Goal: Task Accomplishment & Management: Manage account settings

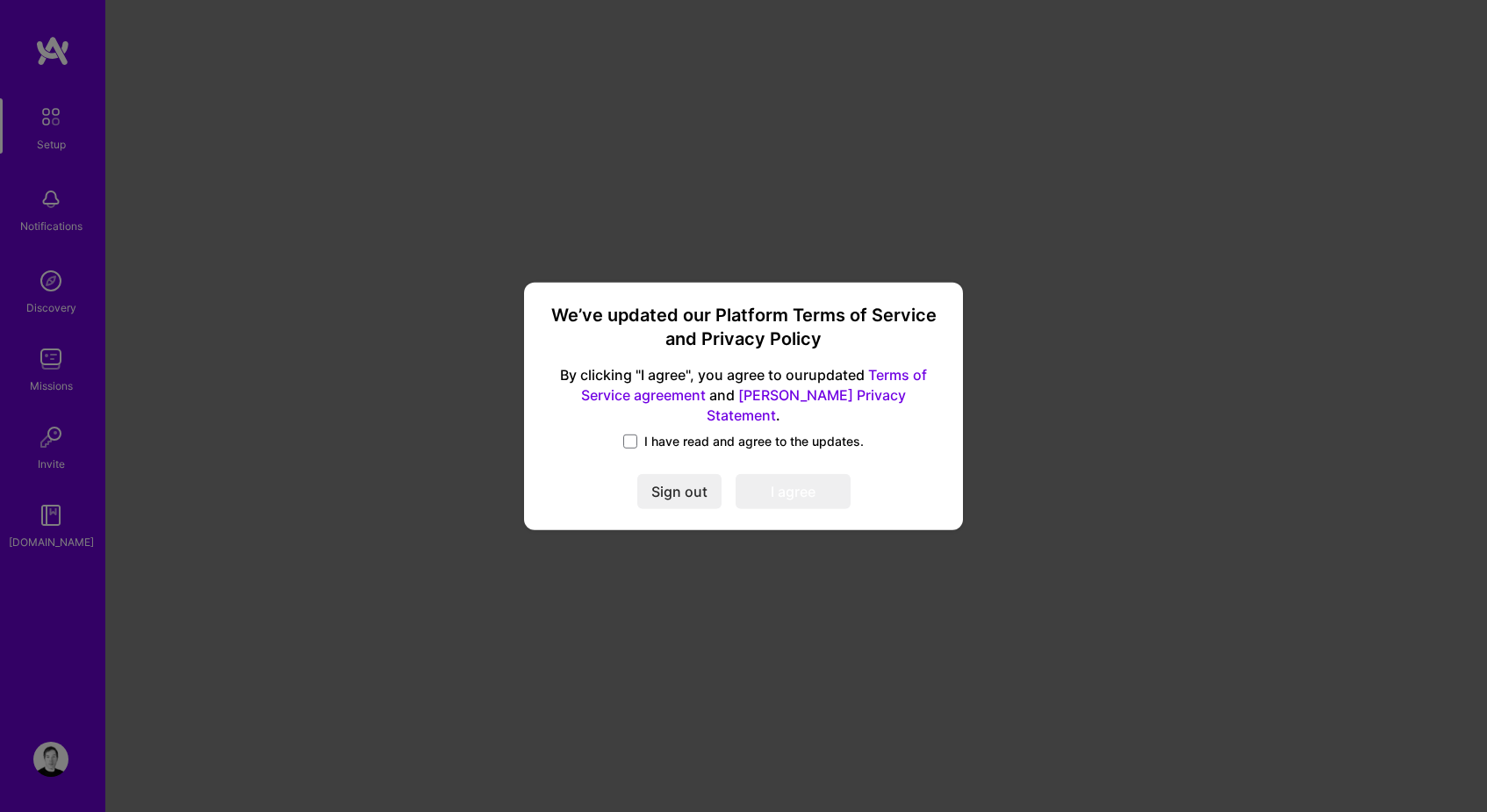
click at [716, 433] on span "I have read and agree to the updates." at bounding box center [754, 441] width 220 height 18
click at [0, 0] on input "I have read and agree to the updates." at bounding box center [0, 0] width 0 height 0
click at [797, 483] on button "I agree" at bounding box center [793, 491] width 115 height 35
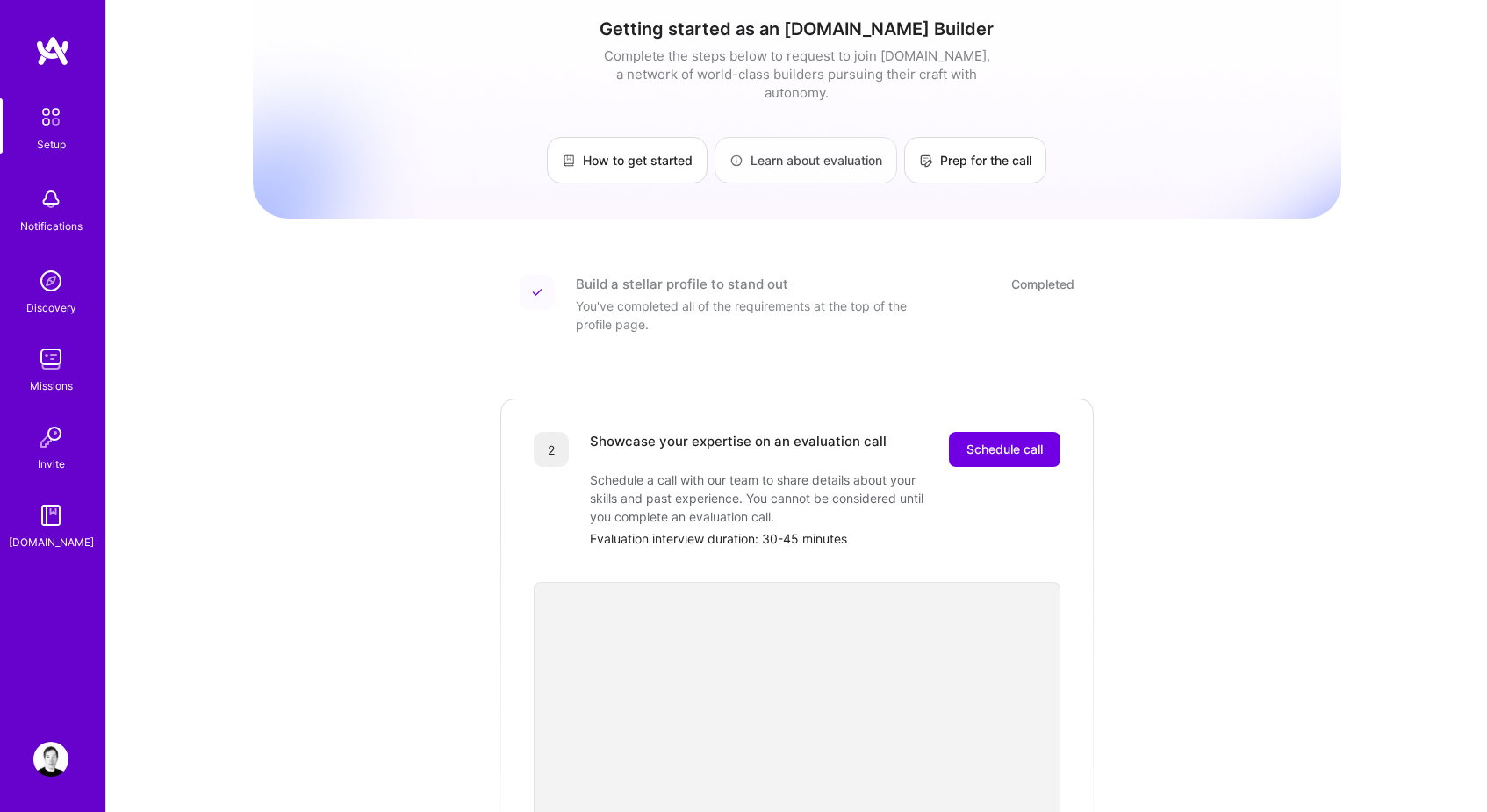
scroll to position [57, 0]
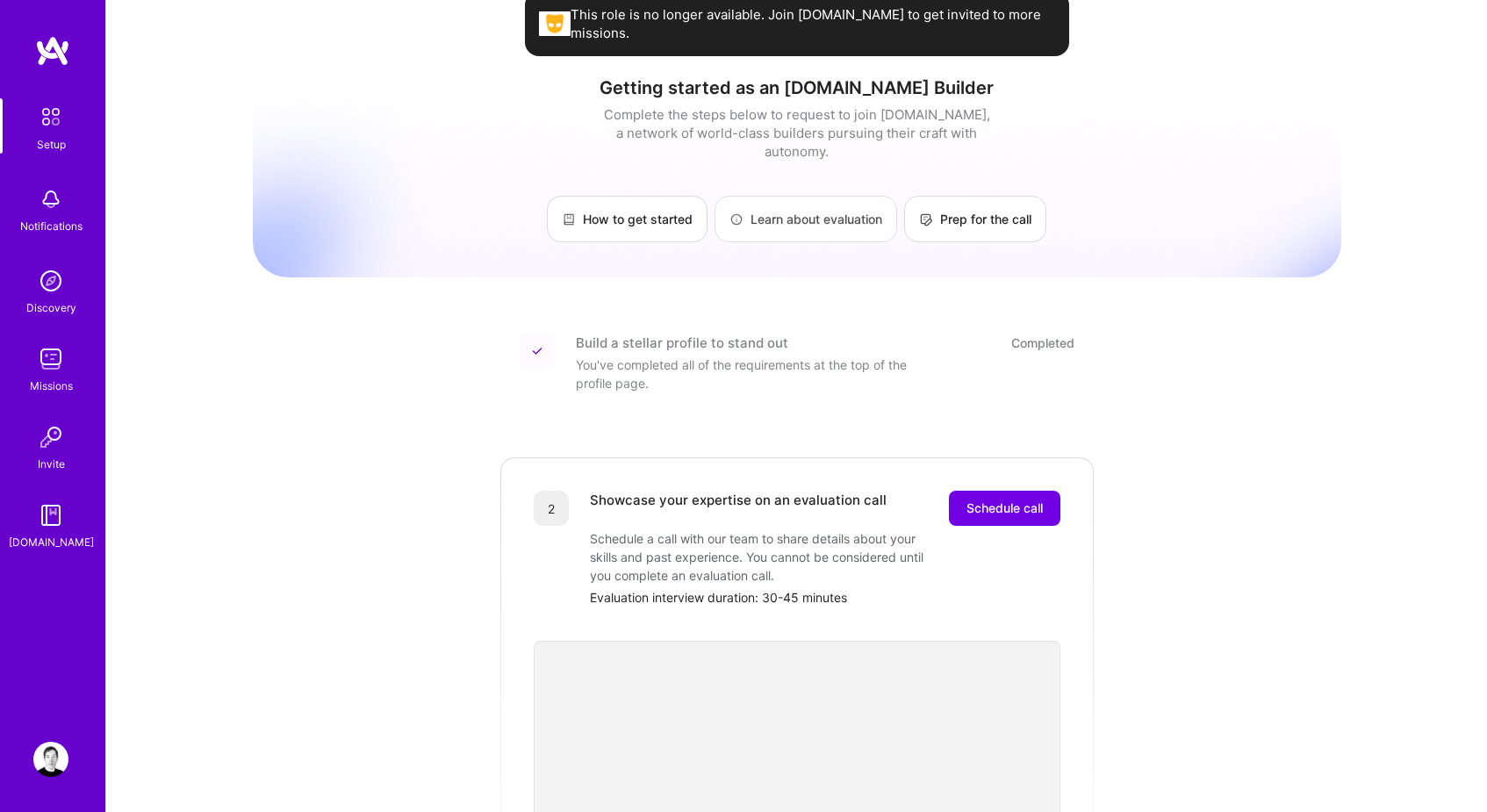
click at [809, 213] on link "Learn about evaluation" at bounding box center [805, 220] width 183 height 47
click at [56, 109] on img at bounding box center [51, 116] width 37 height 37
click at [46, 123] on img at bounding box center [51, 116] width 37 height 37
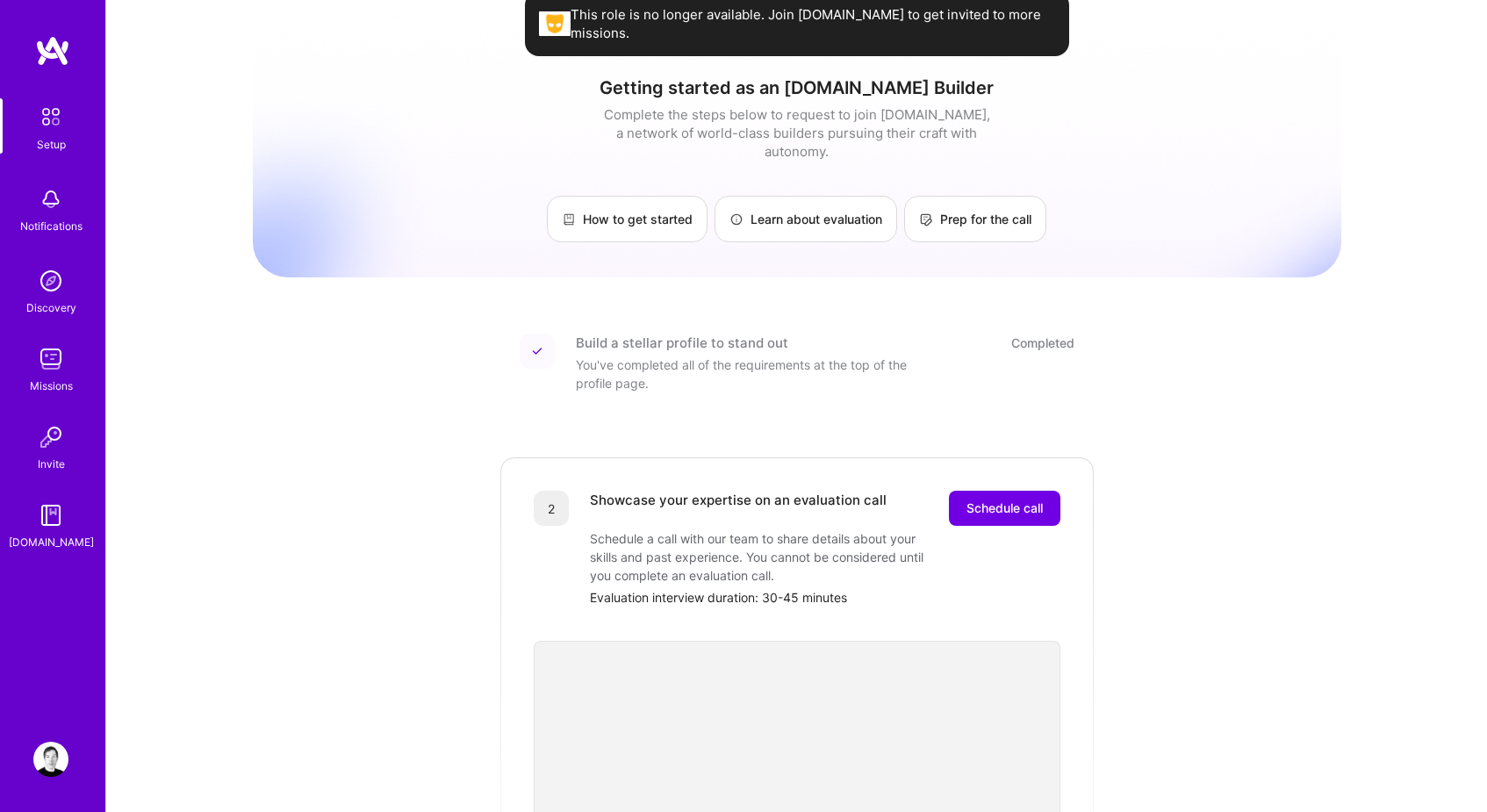
click at [46, 123] on img at bounding box center [51, 116] width 37 height 37
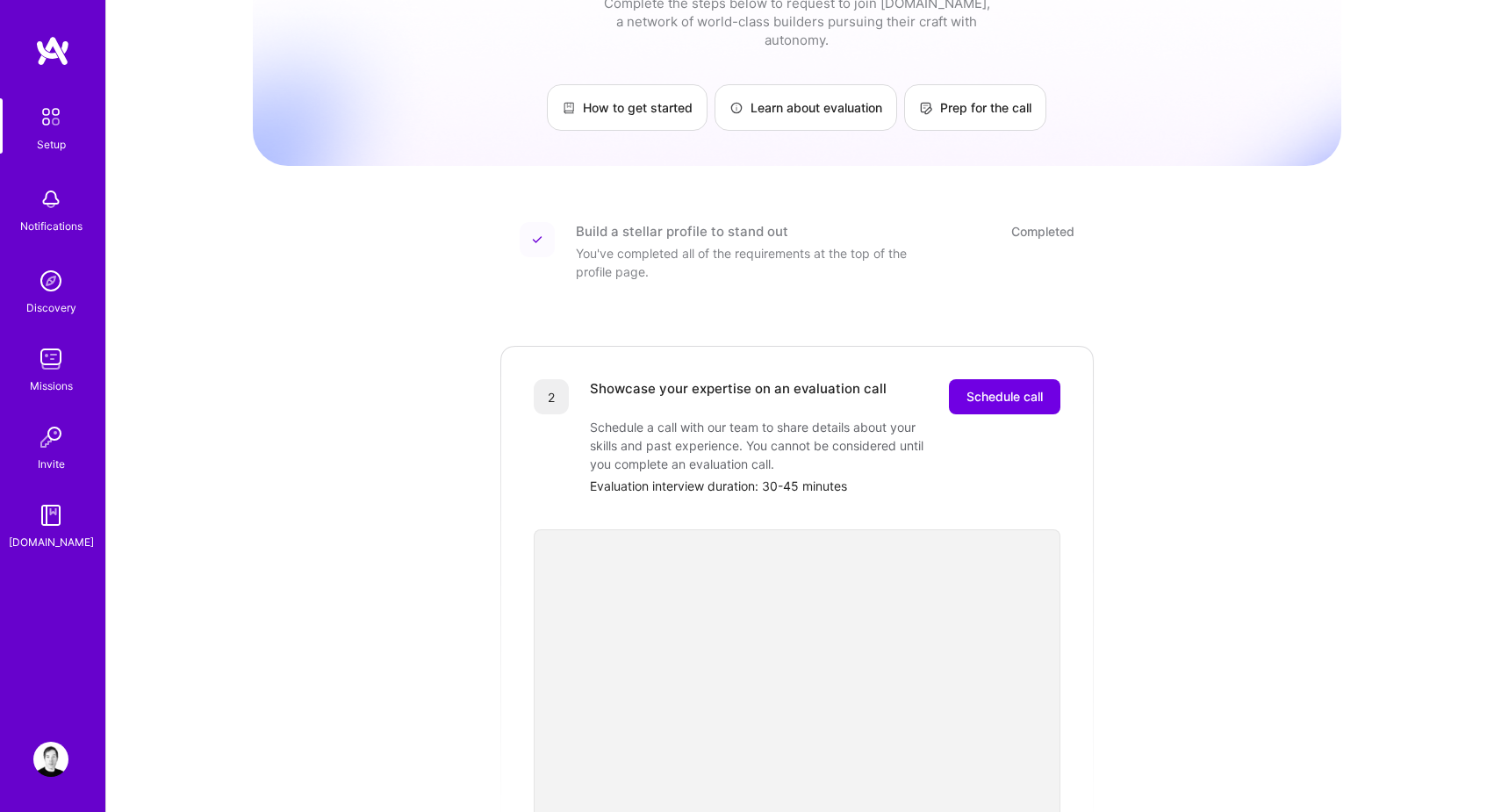
scroll to position [421, 0]
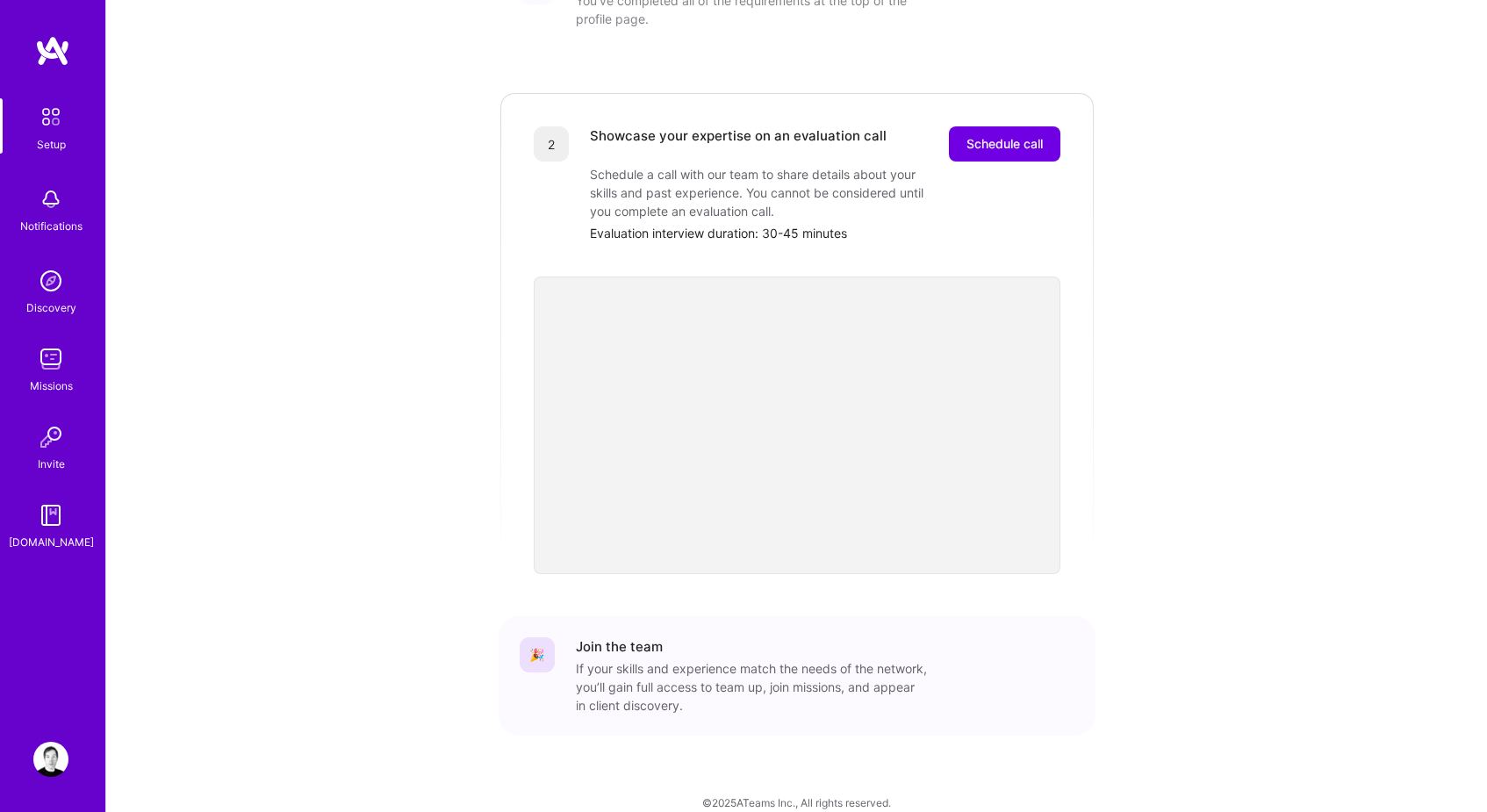
click at [62, 209] on img at bounding box center [51, 199] width 35 height 35
click at [56, 120] on img at bounding box center [51, 116] width 37 height 37
click at [986, 135] on span "Schedule call" at bounding box center [1004, 144] width 76 height 18
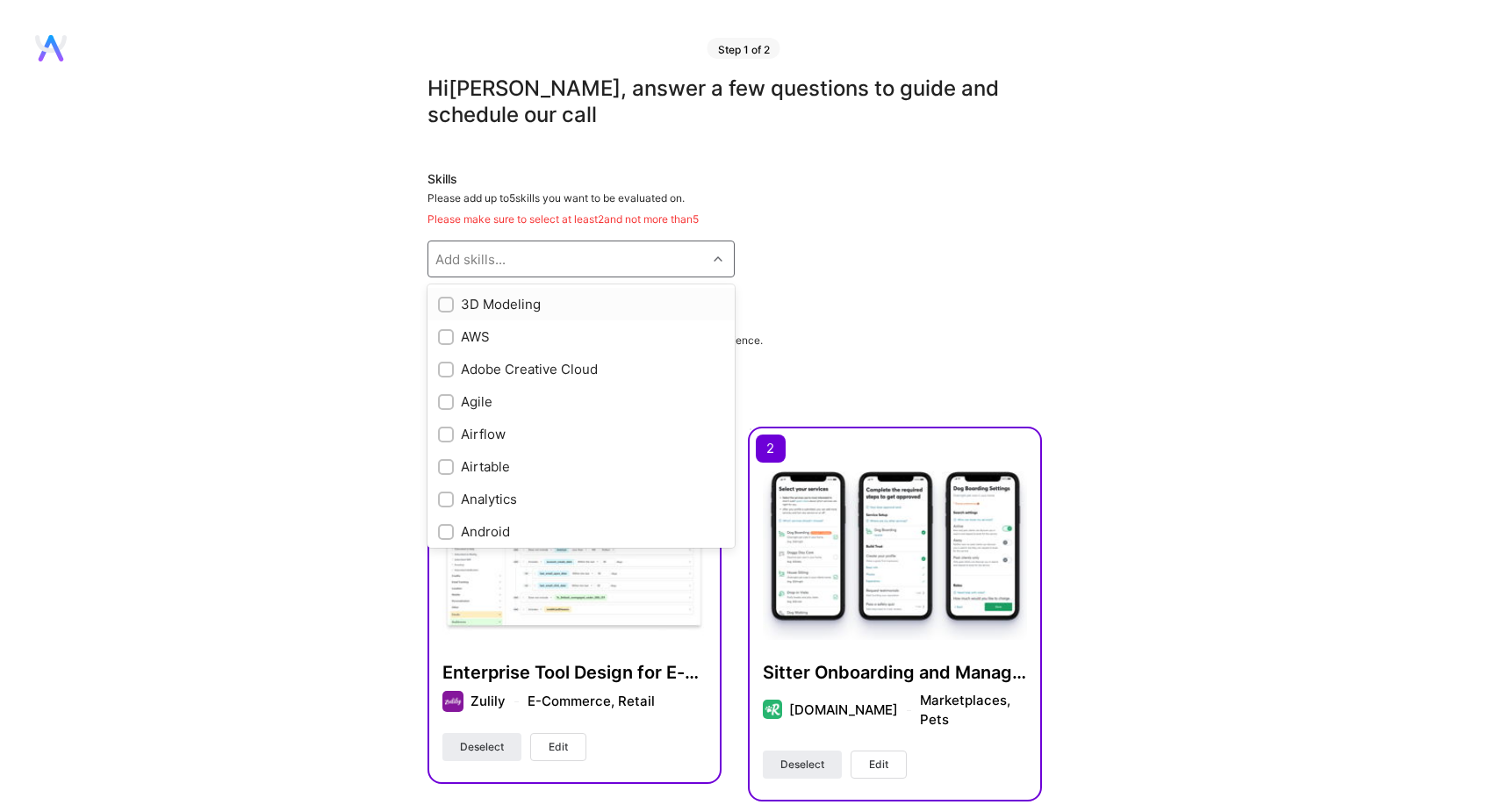
click at [667, 248] on div "Add skills..." at bounding box center [567, 258] width 278 height 35
click at [483, 364] on div "Figma" at bounding box center [581, 362] width 286 height 19
checkbox input "true"
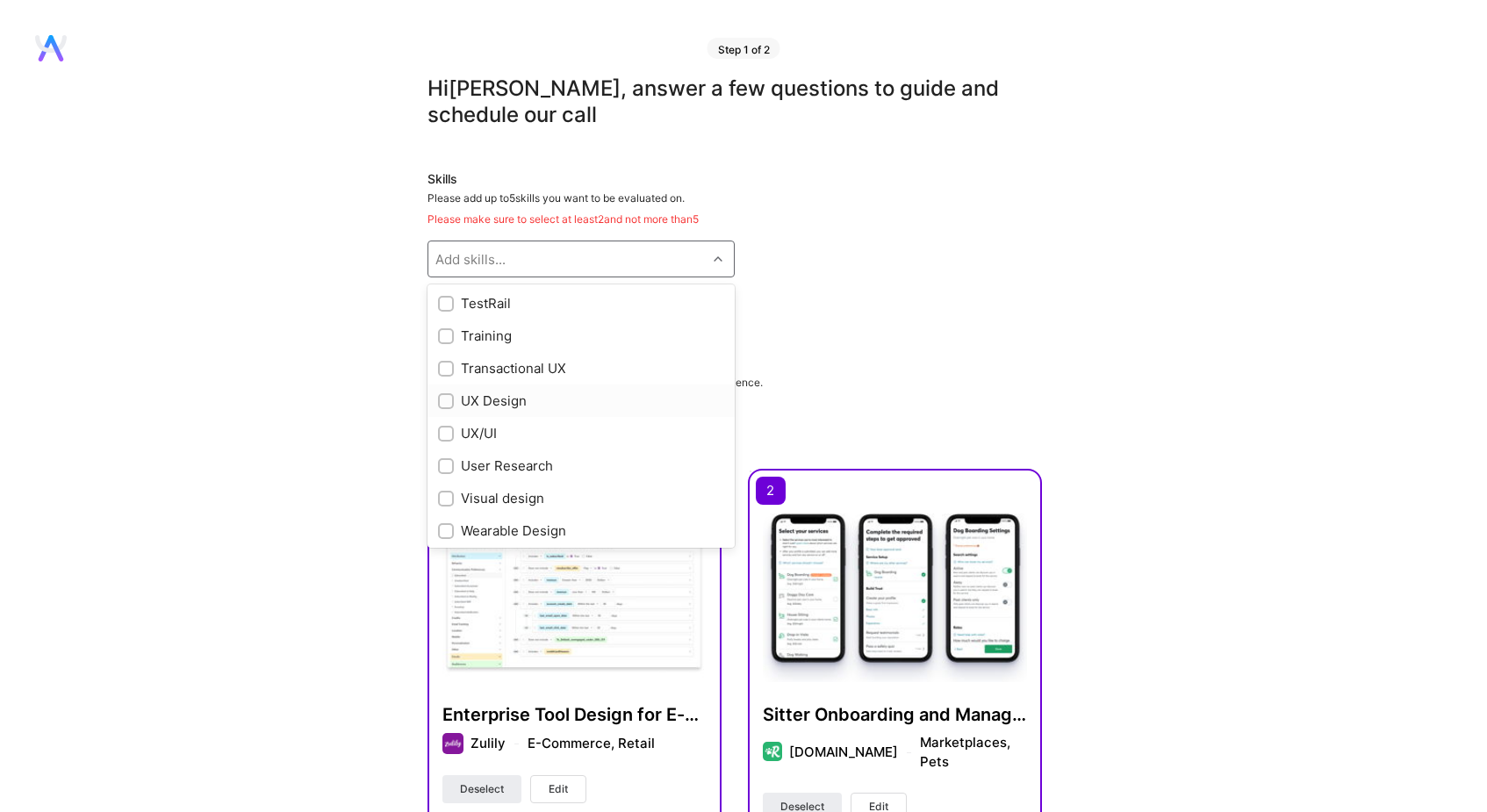
scroll to position [1992, 0]
click at [512, 392] on div "UX Design" at bounding box center [581, 391] width 286 height 19
checkbox input "true"
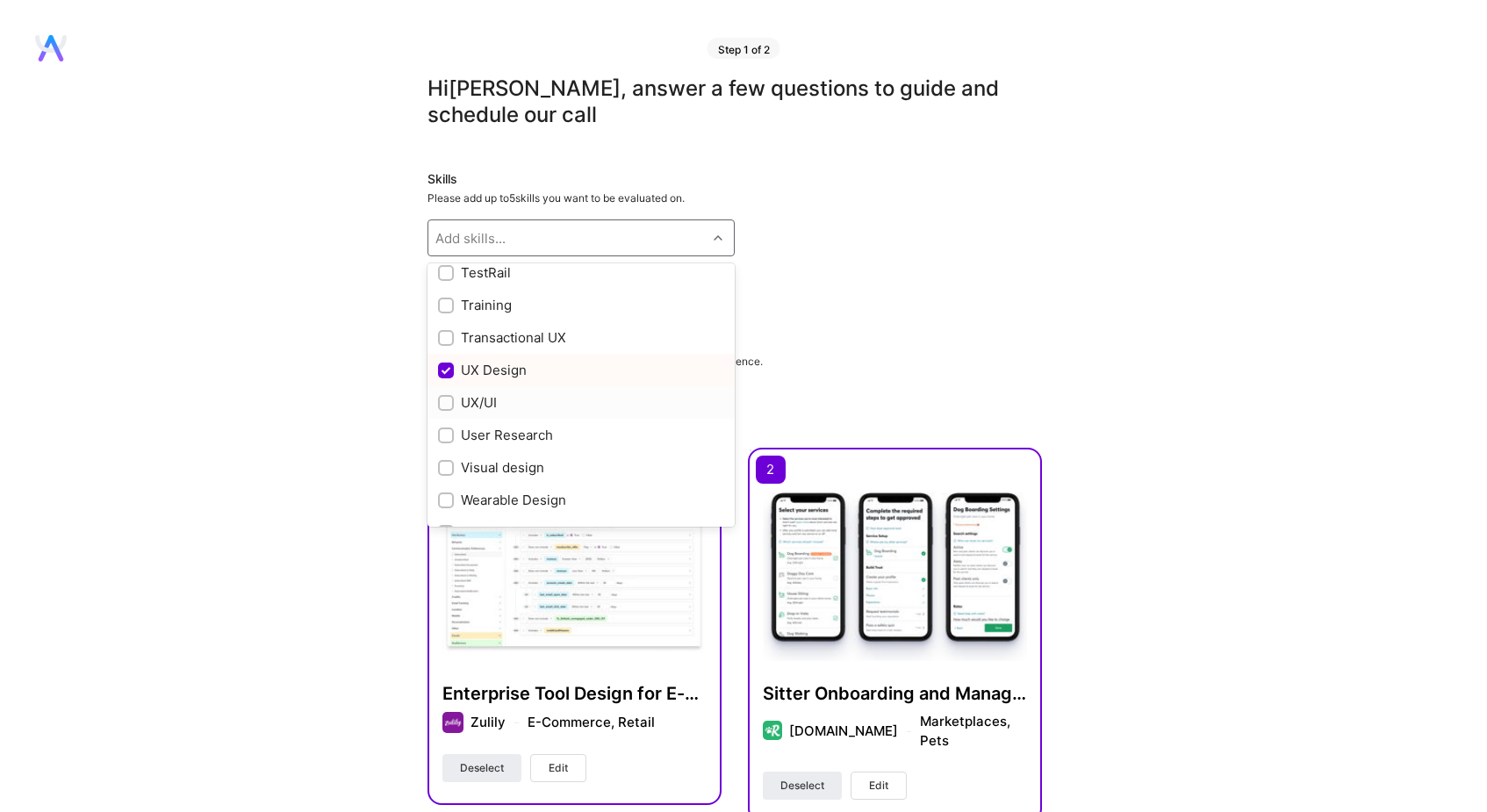
click at [482, 405] on div "UX/UI" at bounding box center [581, 403] width 286 height 19
checkbox input "true"
click at [491, 432] on div "User Research" at bounding box center [581, 436] width 286 height 19
checkbox input "true"
click at [492, 468] on div "Visual design" at bounding box center [581, 467] width 286 height 19
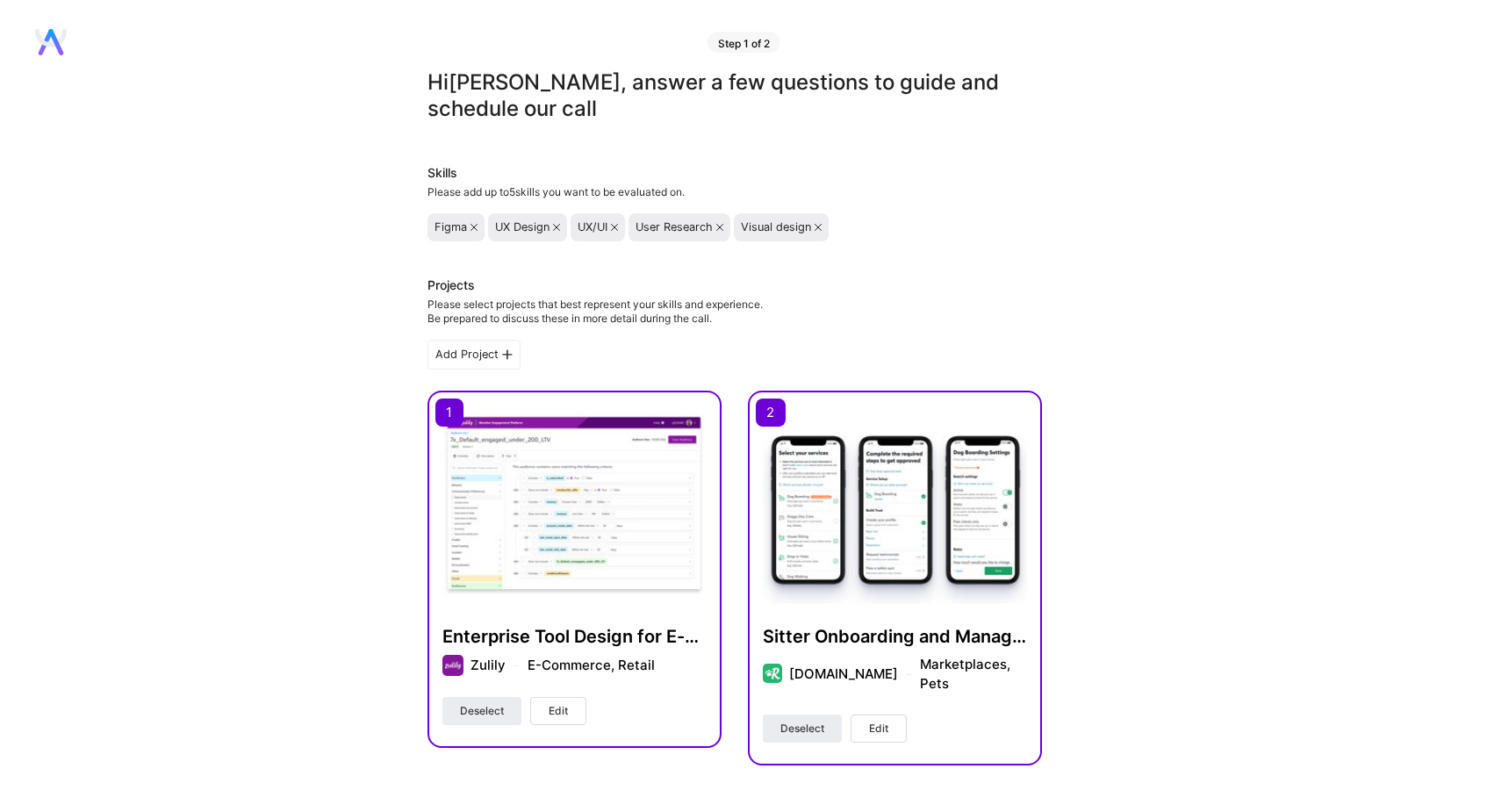
scroll to position [0, 0]
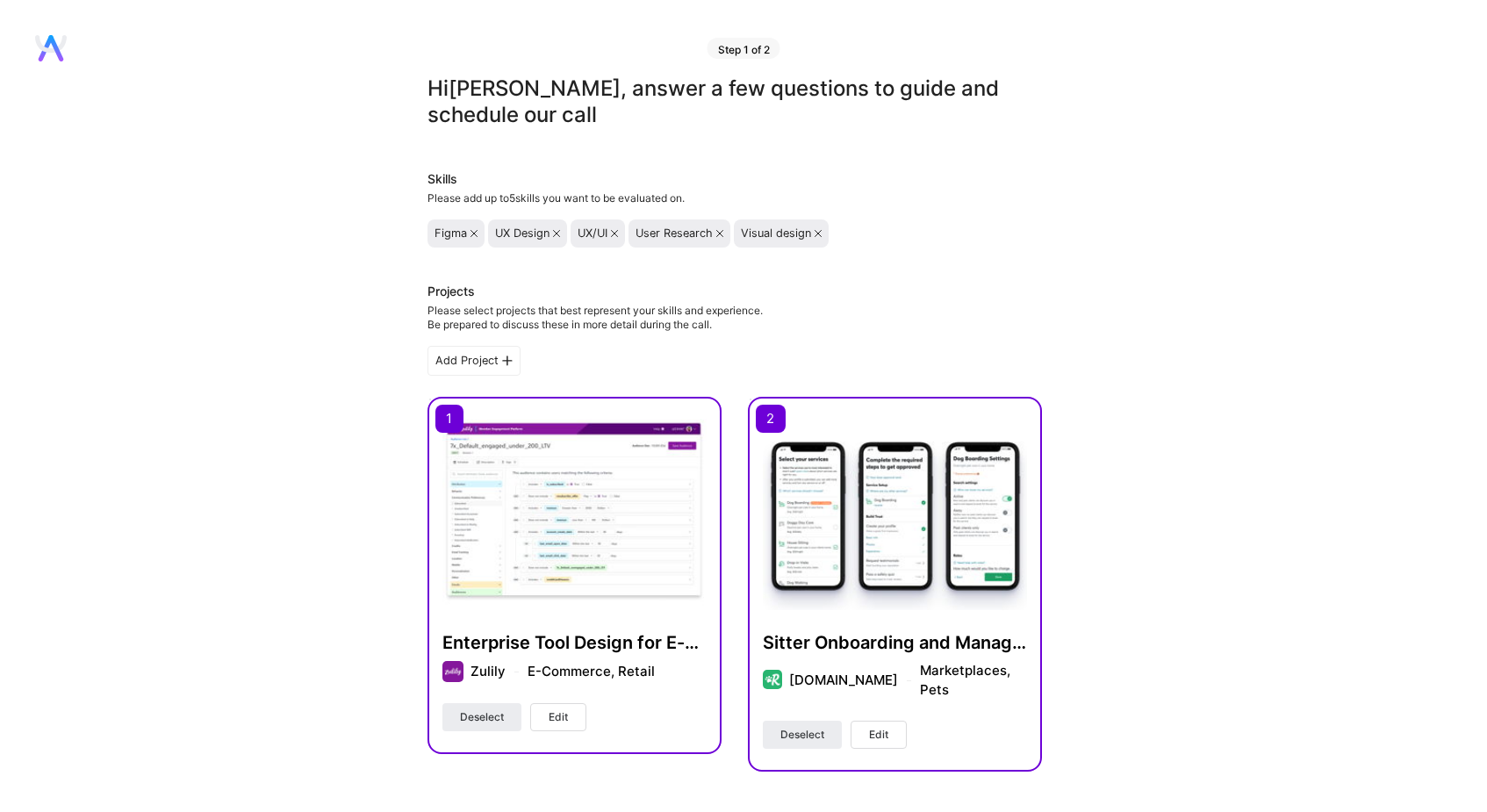
click at [819, 236] on icon at bounding box center [818, 233] width 7 height 7
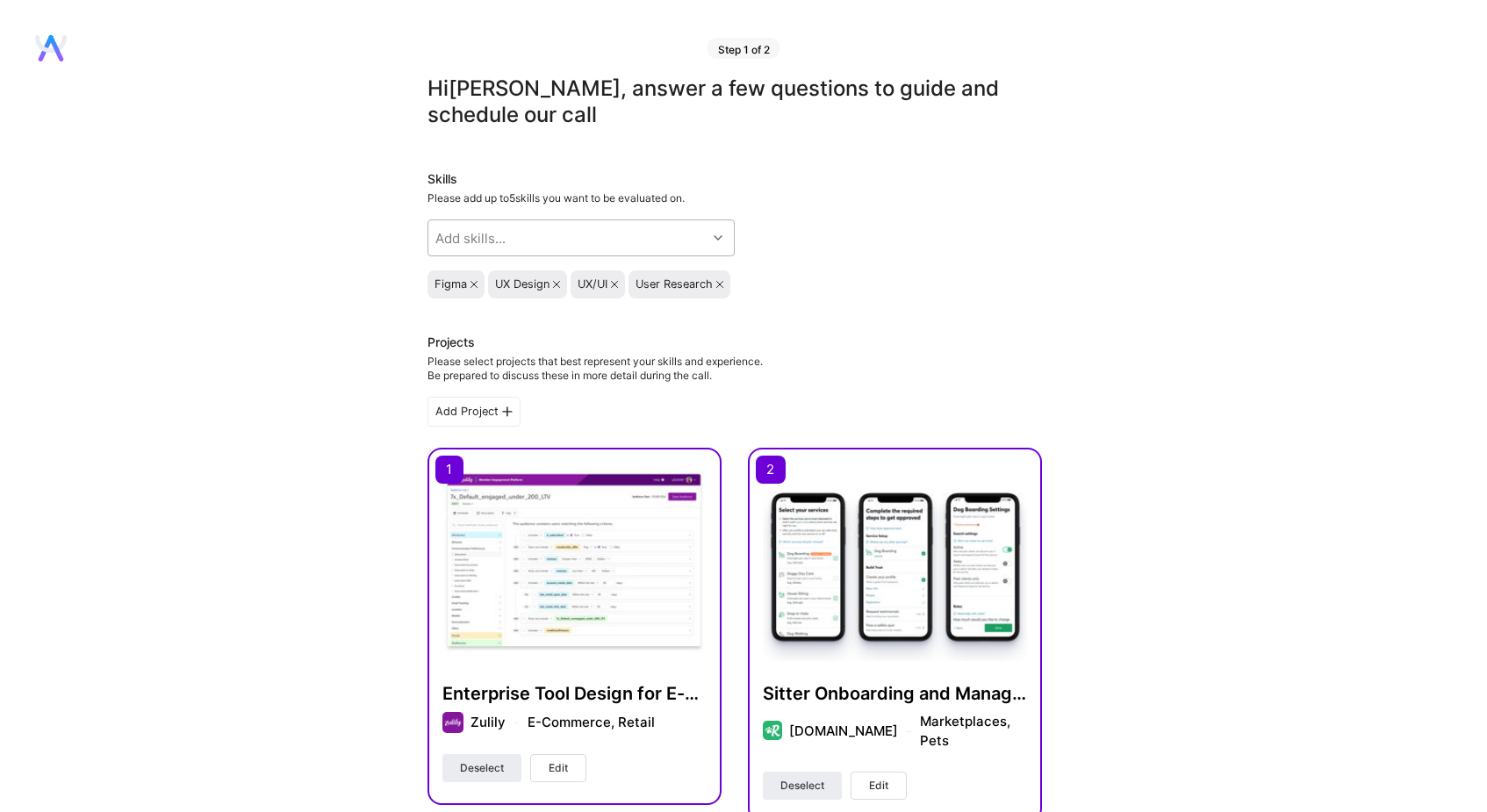
click at [584, 235] on div "Add skills..." at bounding box center [567, 237] width 278 height 35
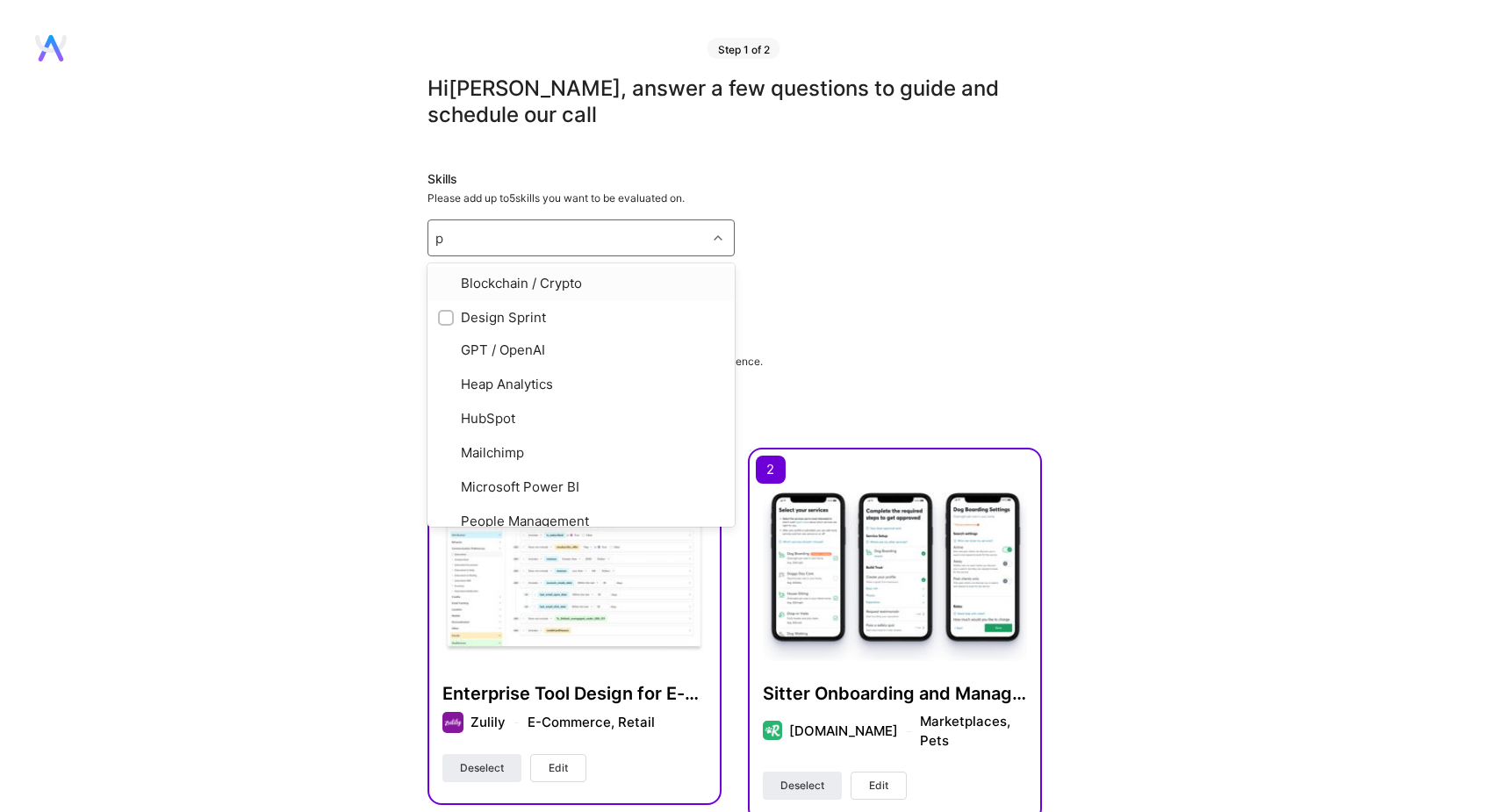
type input "pr"
click at [506, 414] on div "Product Design" at bounding box center [581, 413] width 286 height 19
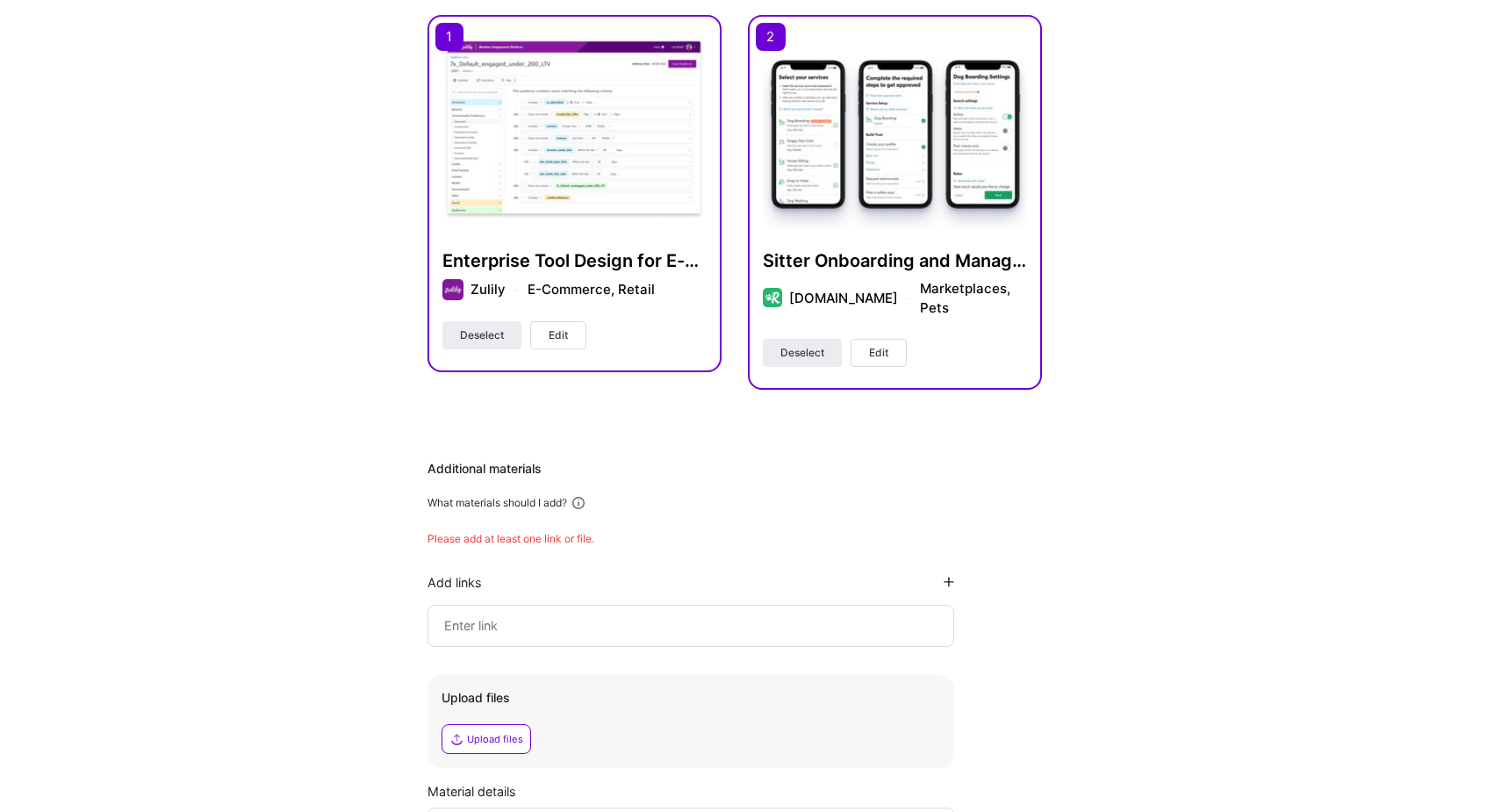
scroll to position [385, 0]
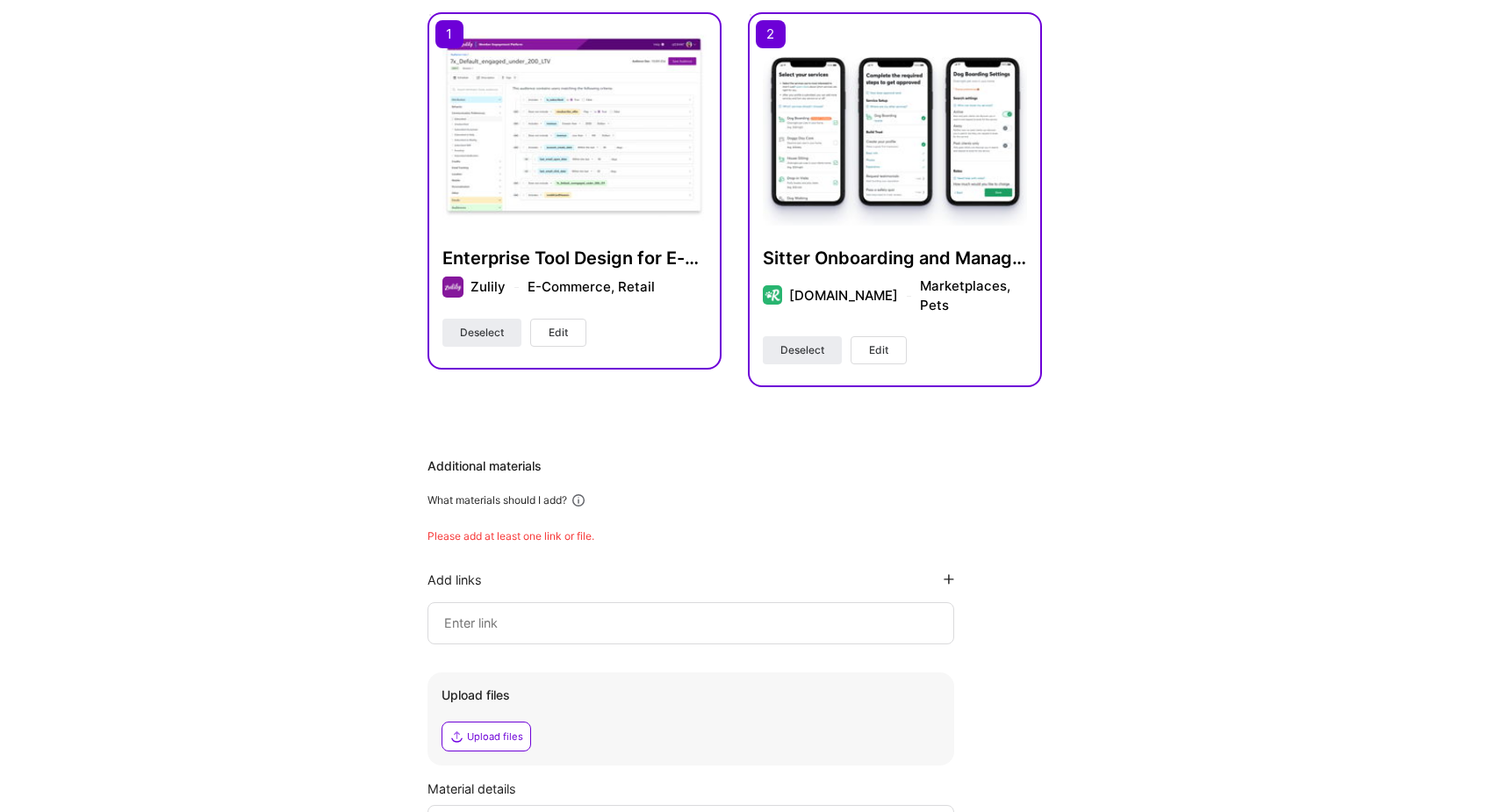
click at [565, 613] on input at bounding box center [690, 623] width 497 height 21
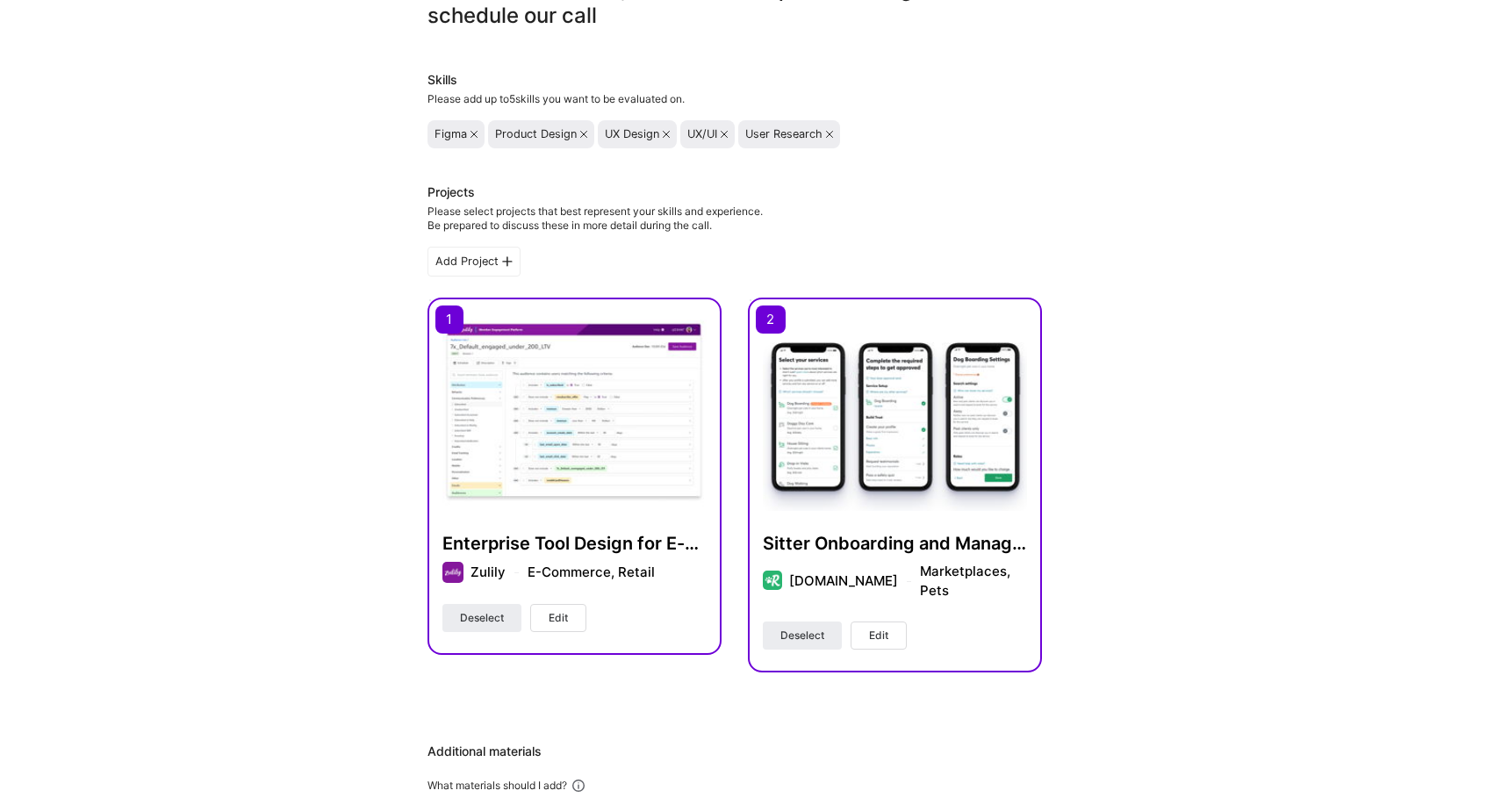
scroll to position [0, 0]
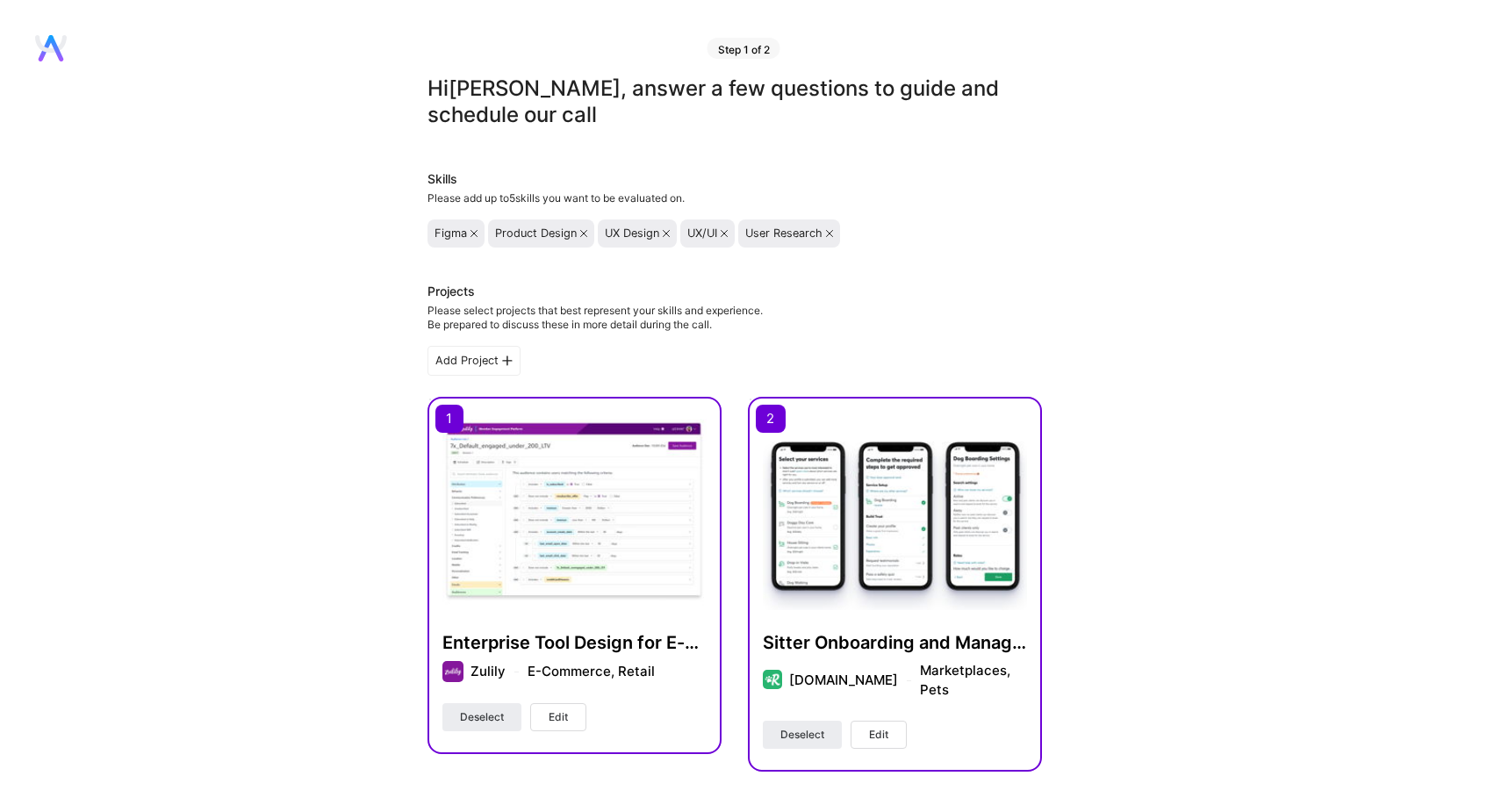
click at [54, 47] on icon at bounding box center [55, 48] width 15 height 26
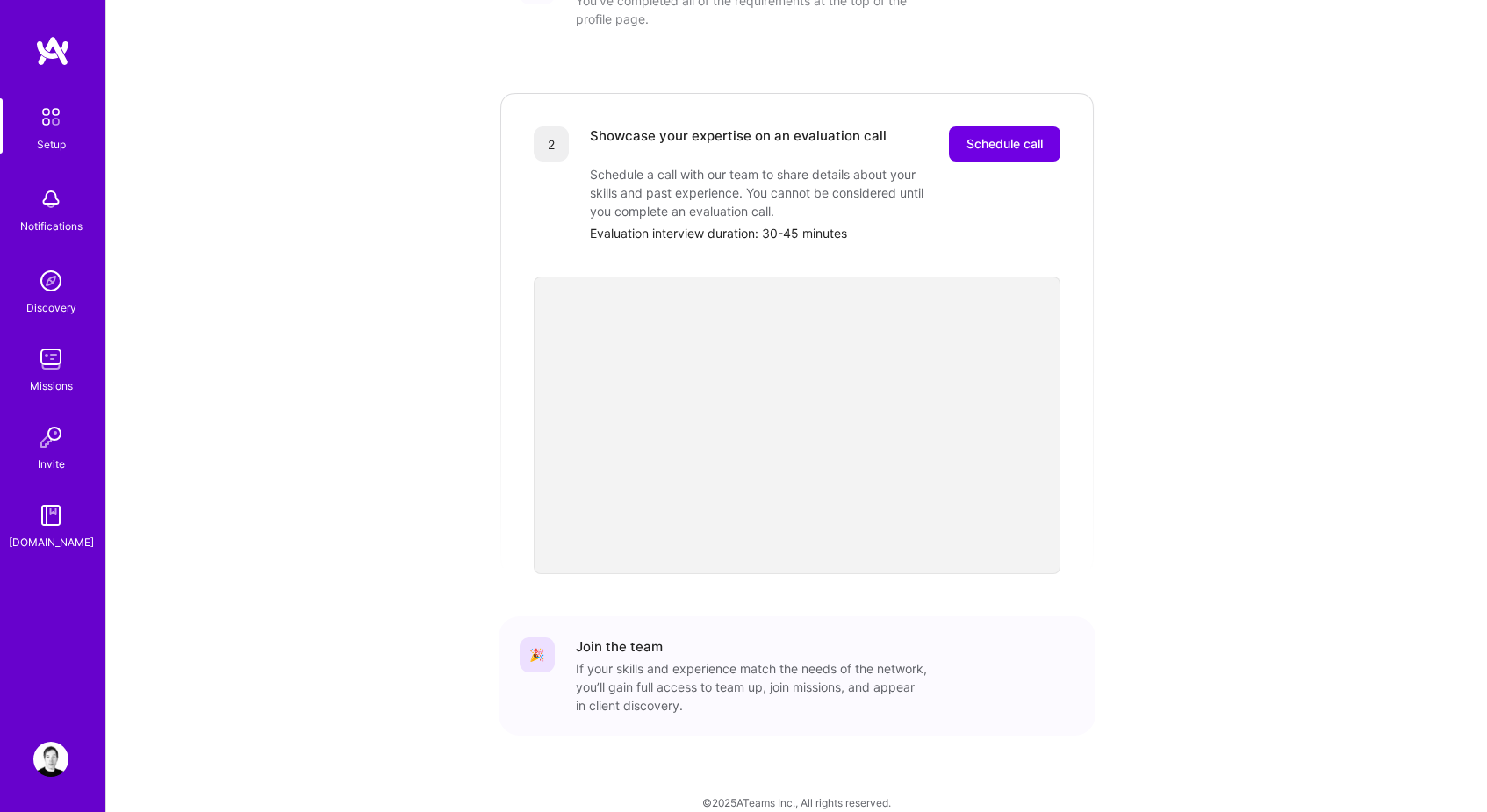
click at [54, 754] on img at bounding box center [51, 758] width 35 height 35
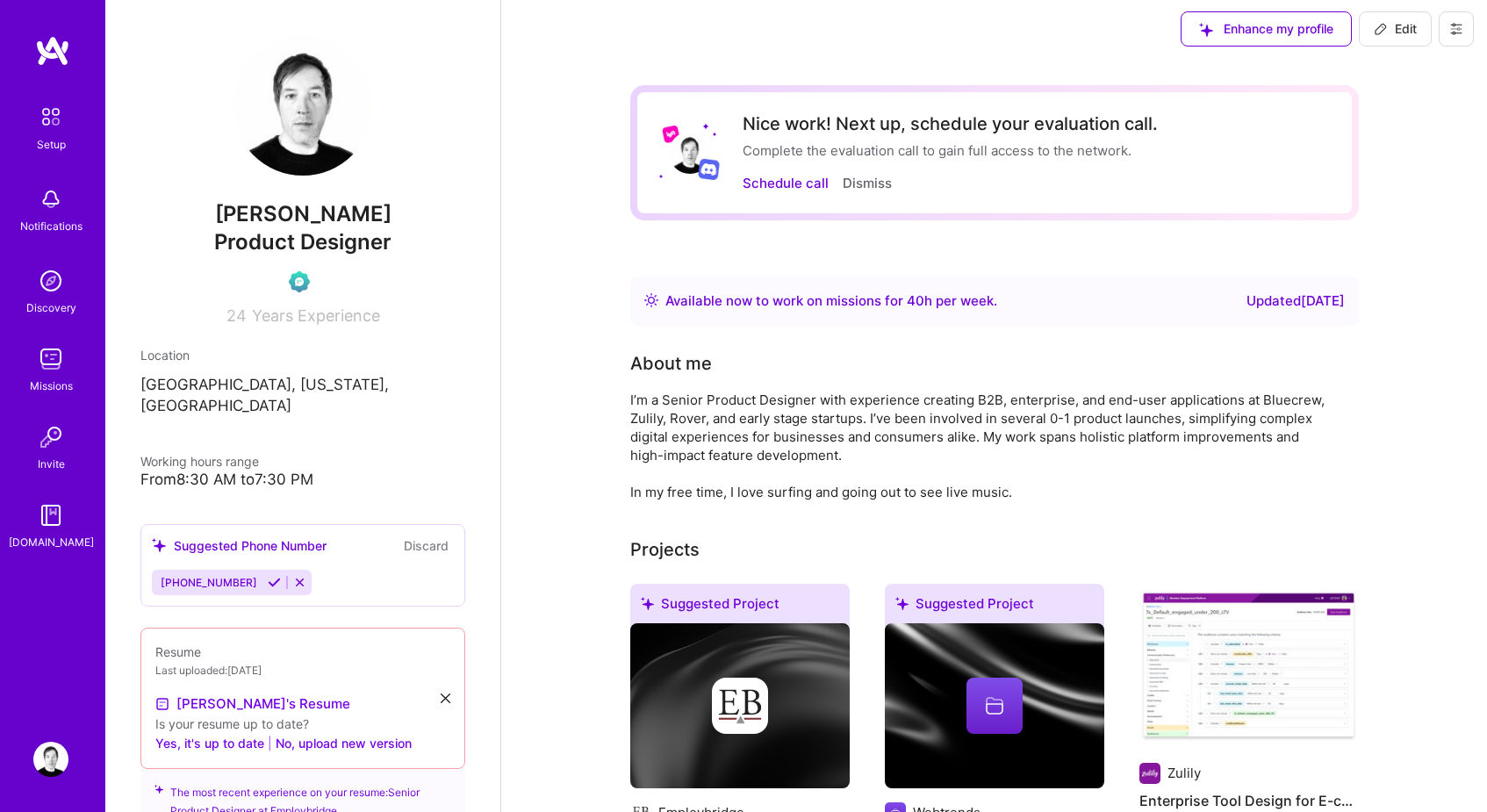
scroll to position [68, 0]
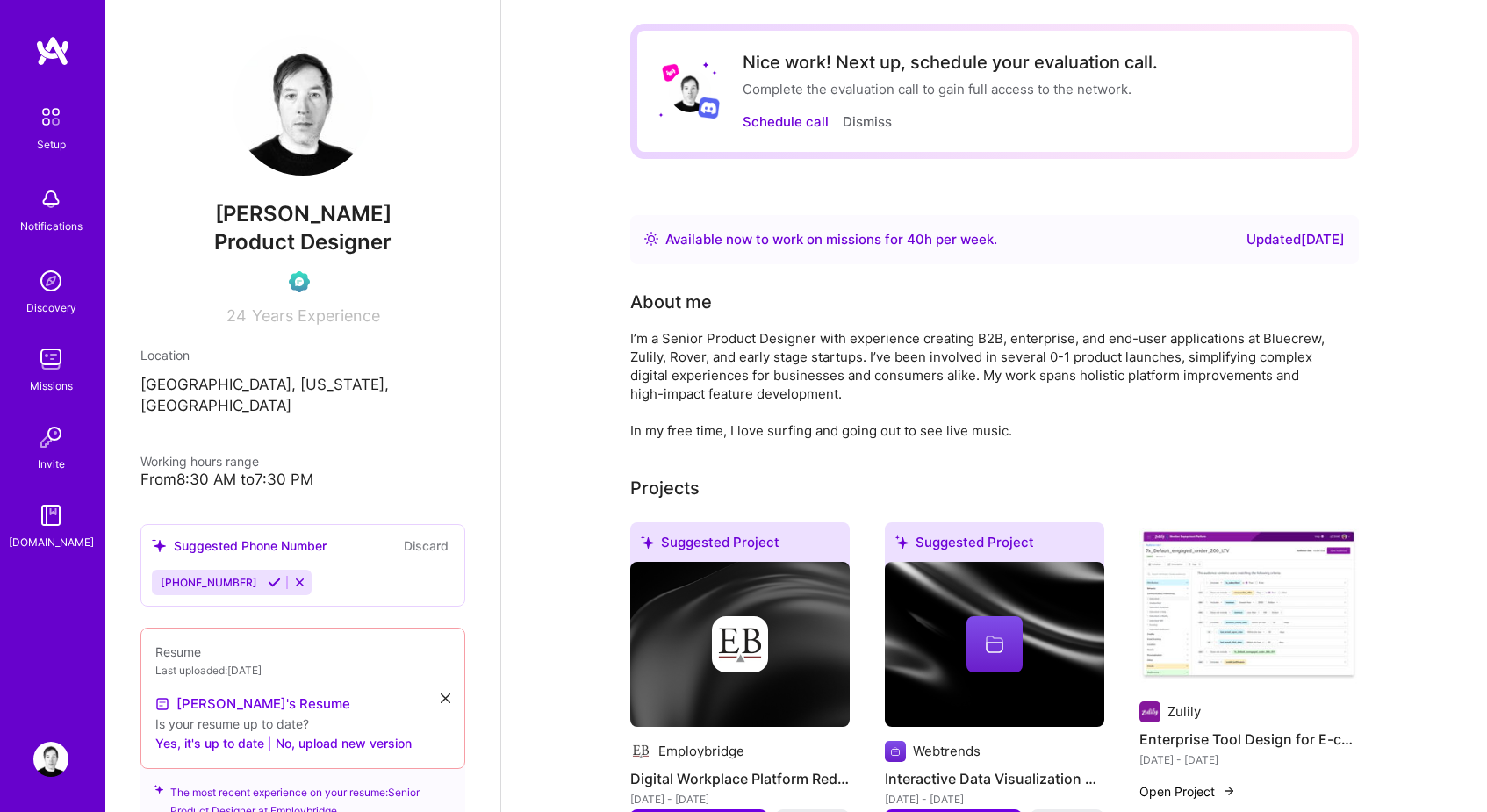
click at [1260, 240] on div "Updated [DATE]" at bounding box center [1295, 239] width 99 height 21
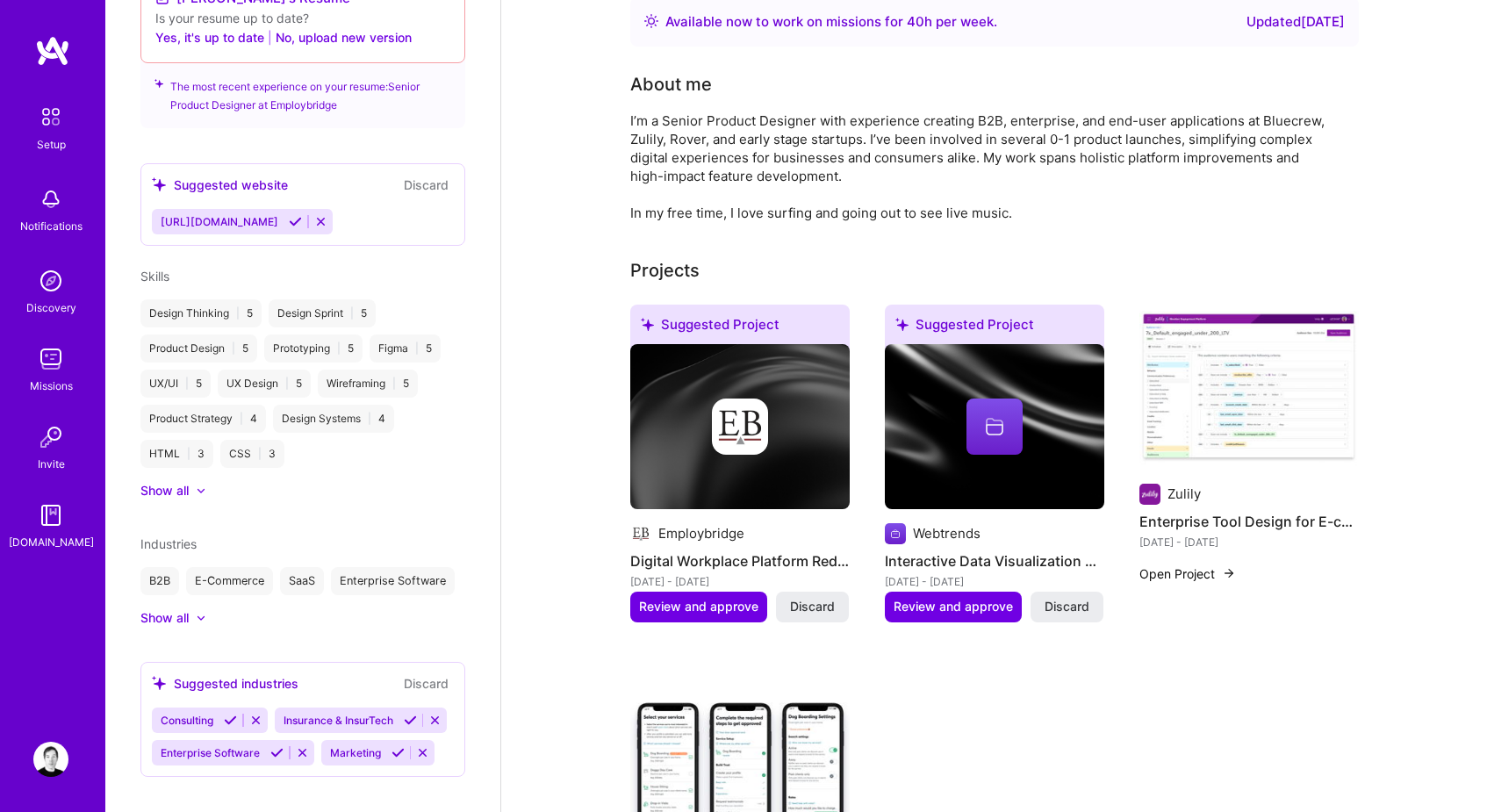
scroll to position [382, 0]
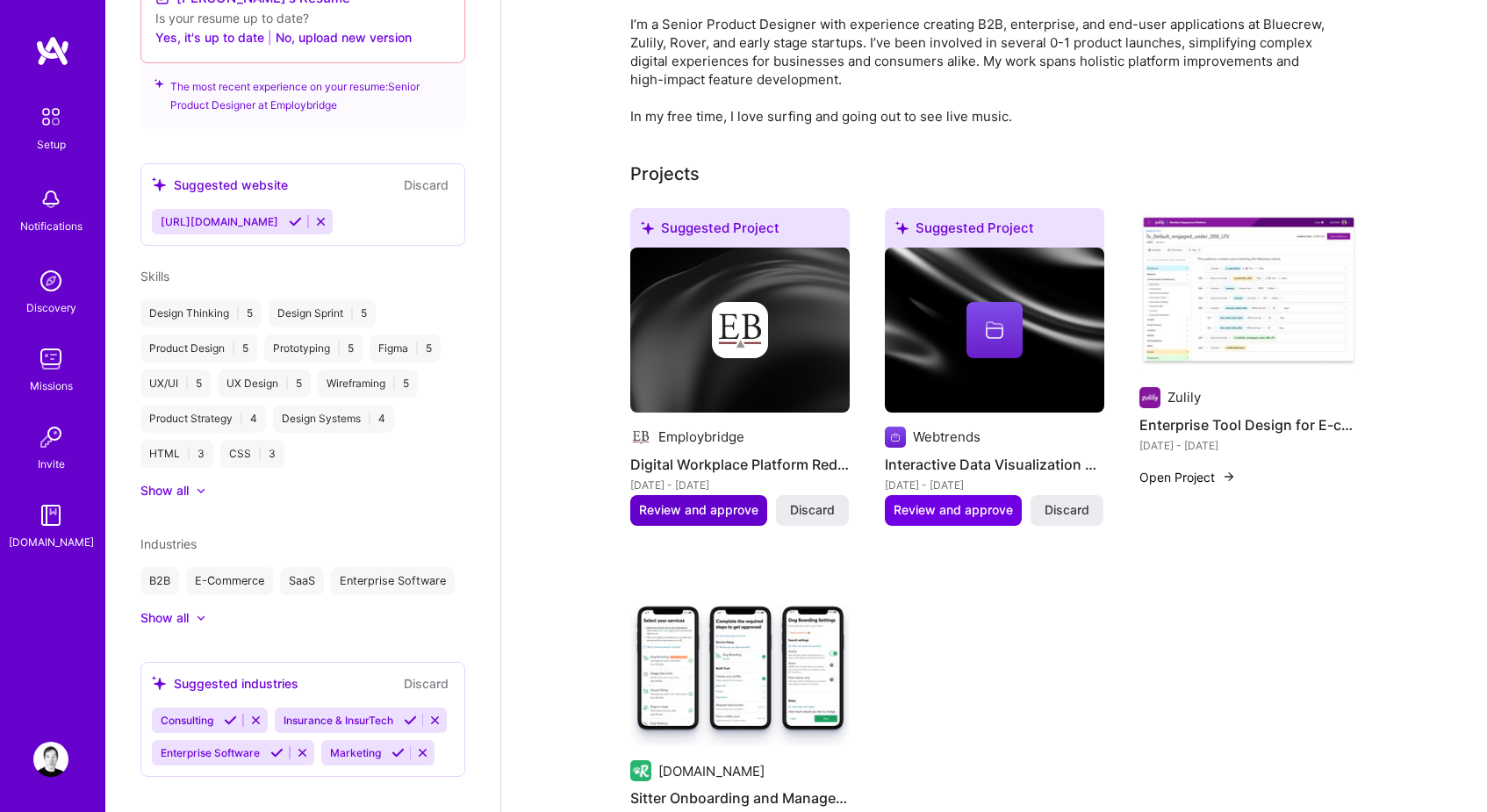
click at [723, 509] on span "Review and approve" at bounding box center [698, 510] width 119 height 18
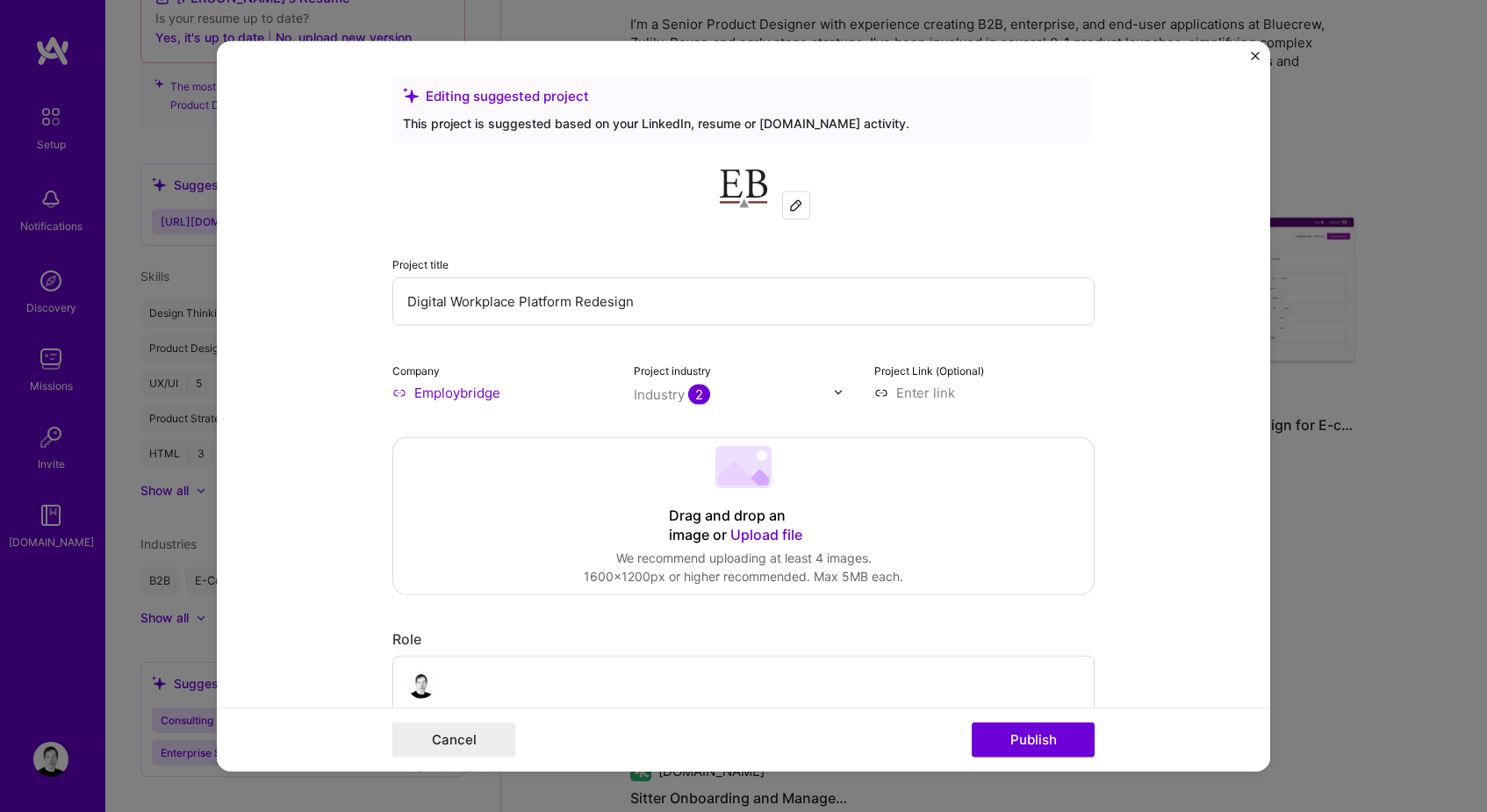
click at [1294, 106] on div "Editing suggested project This project is suggested based on your LinkedIn, res…" at bounding box center [744, 406] width 1487 height 812
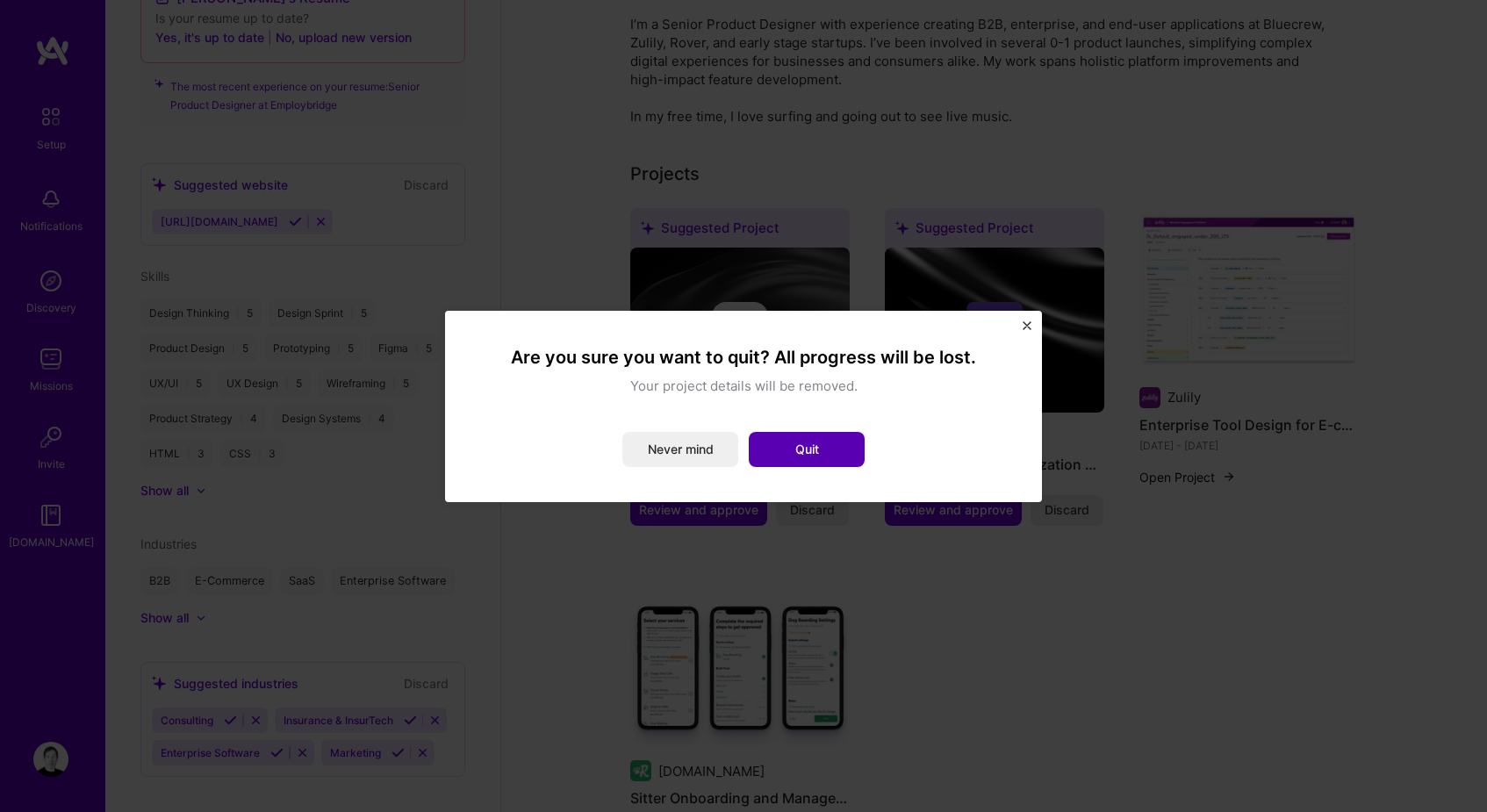
click at [807, 457] on button "Quit" at bounding box center [806, 449] width 115 height 35
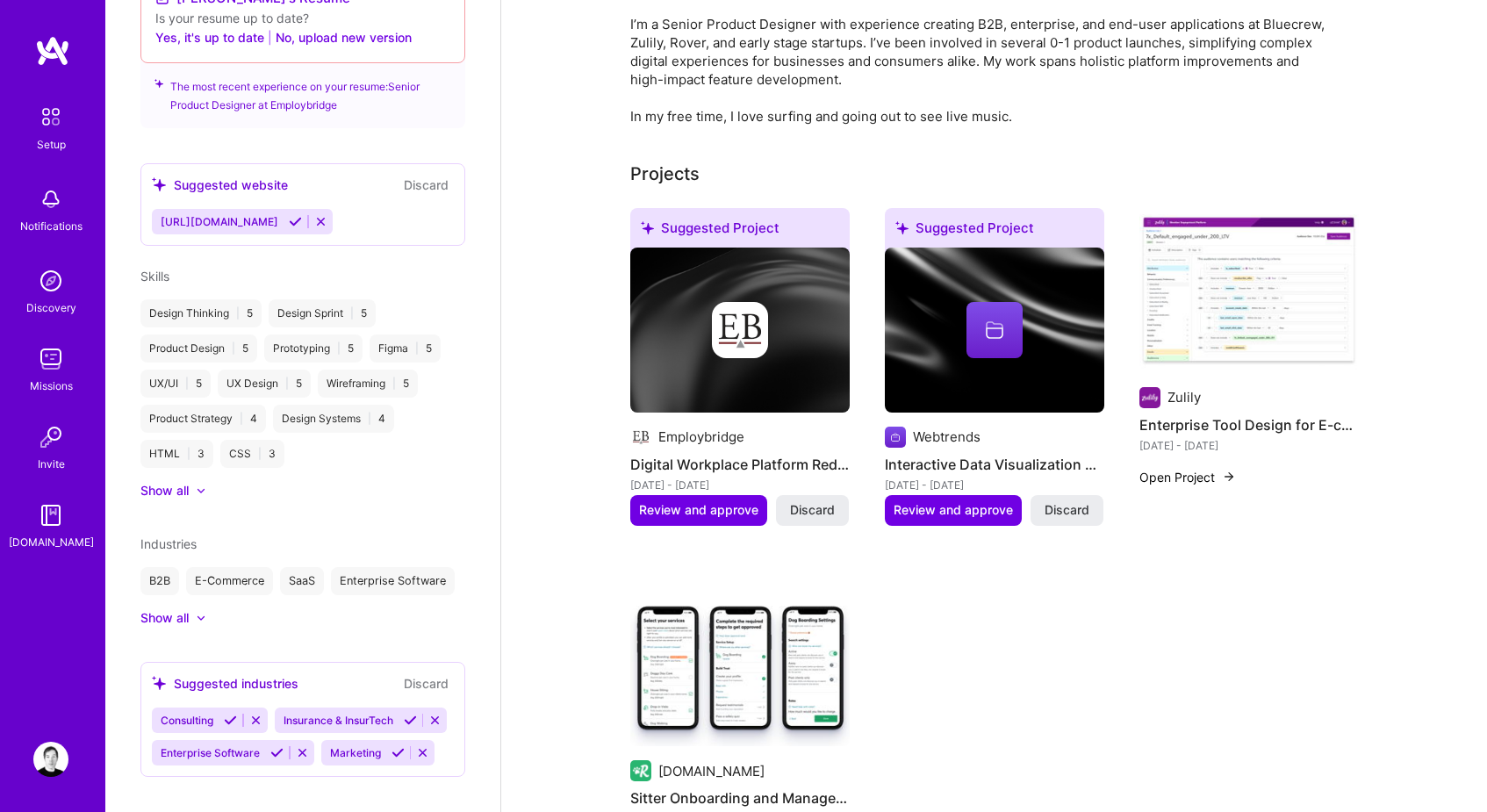
click at [712, 680] on img at bounding box center [740, 665] width 220 height 165
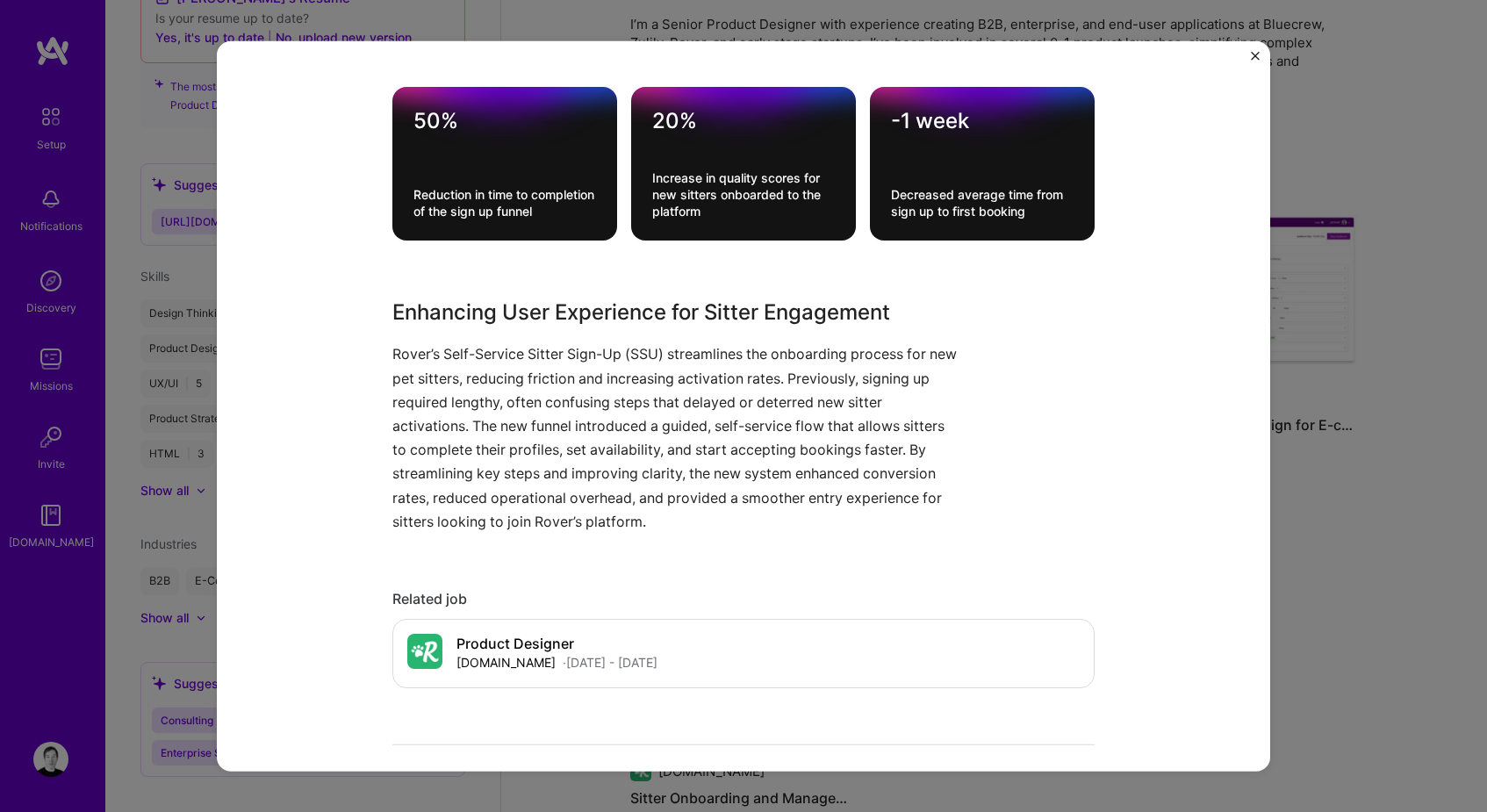
scroll to position [879, 0]
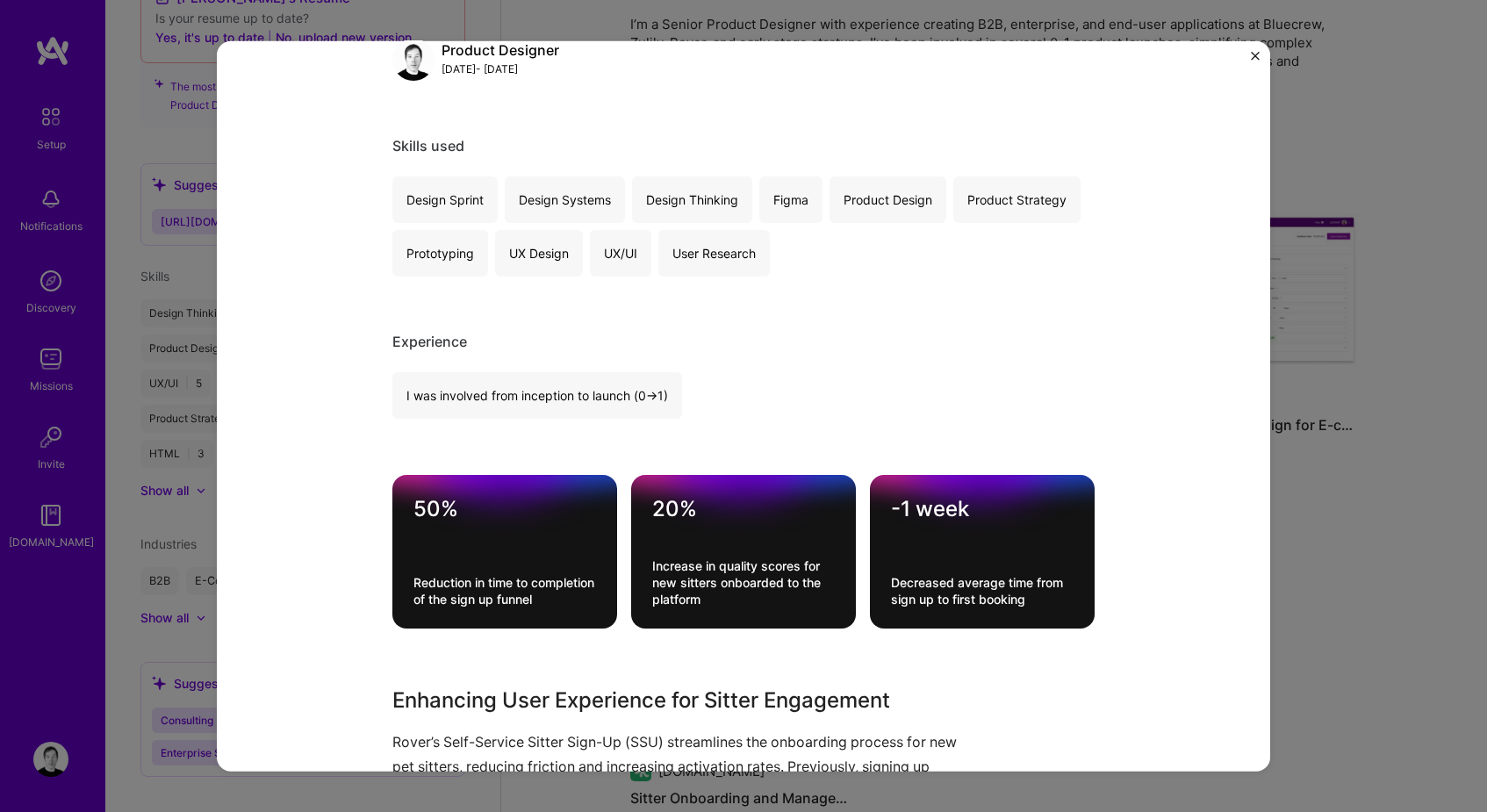
click at [1251, 51] on img "Close" at bounding box center [1255, 54] width 8 height 8
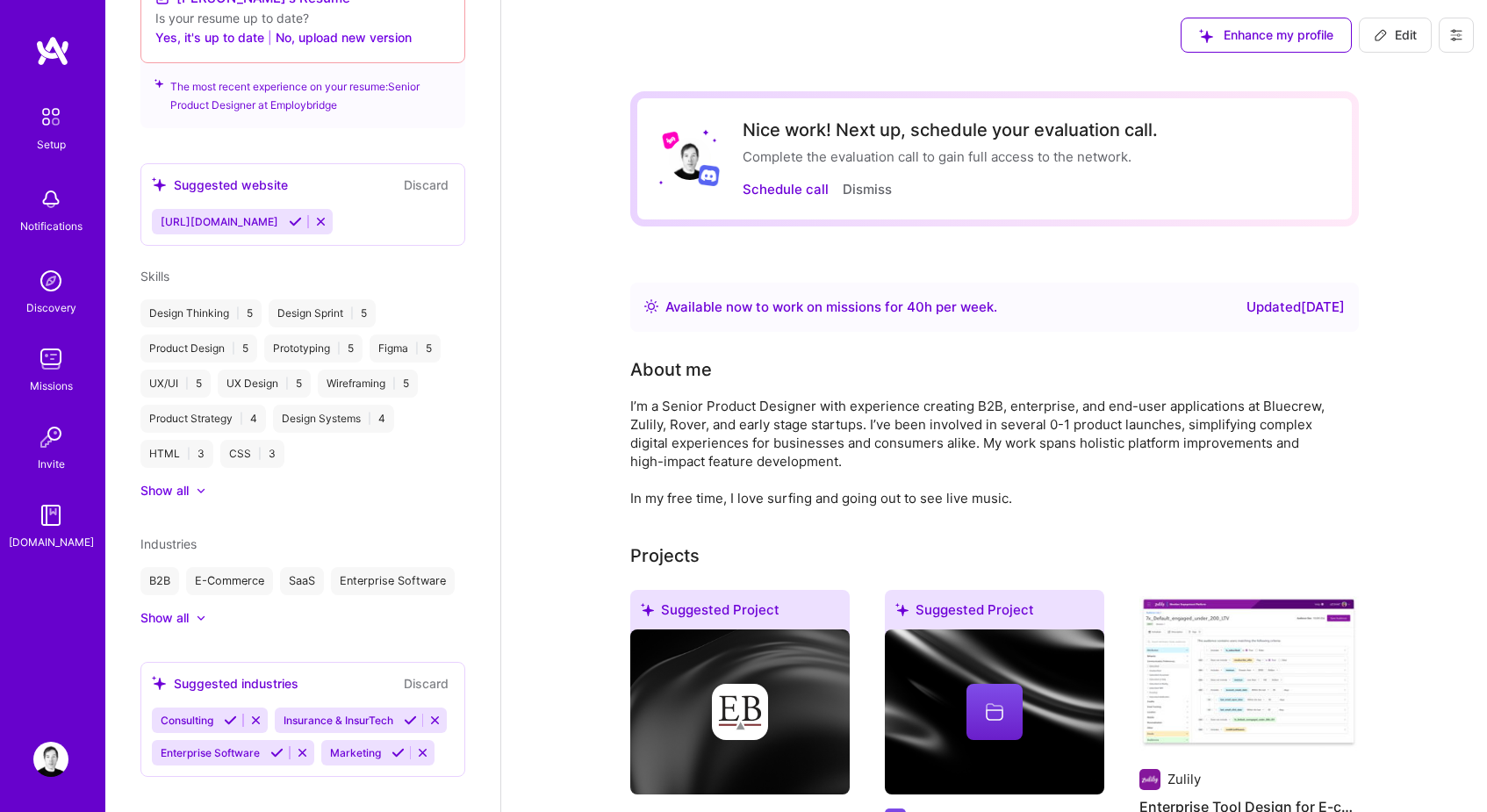
click at [1458, 34] on icon at bounding box center [1456, 35] width 10 height 3
click at [1413, 82] on button "Settings" at bounding box center [1408, 75] width 131 height 45
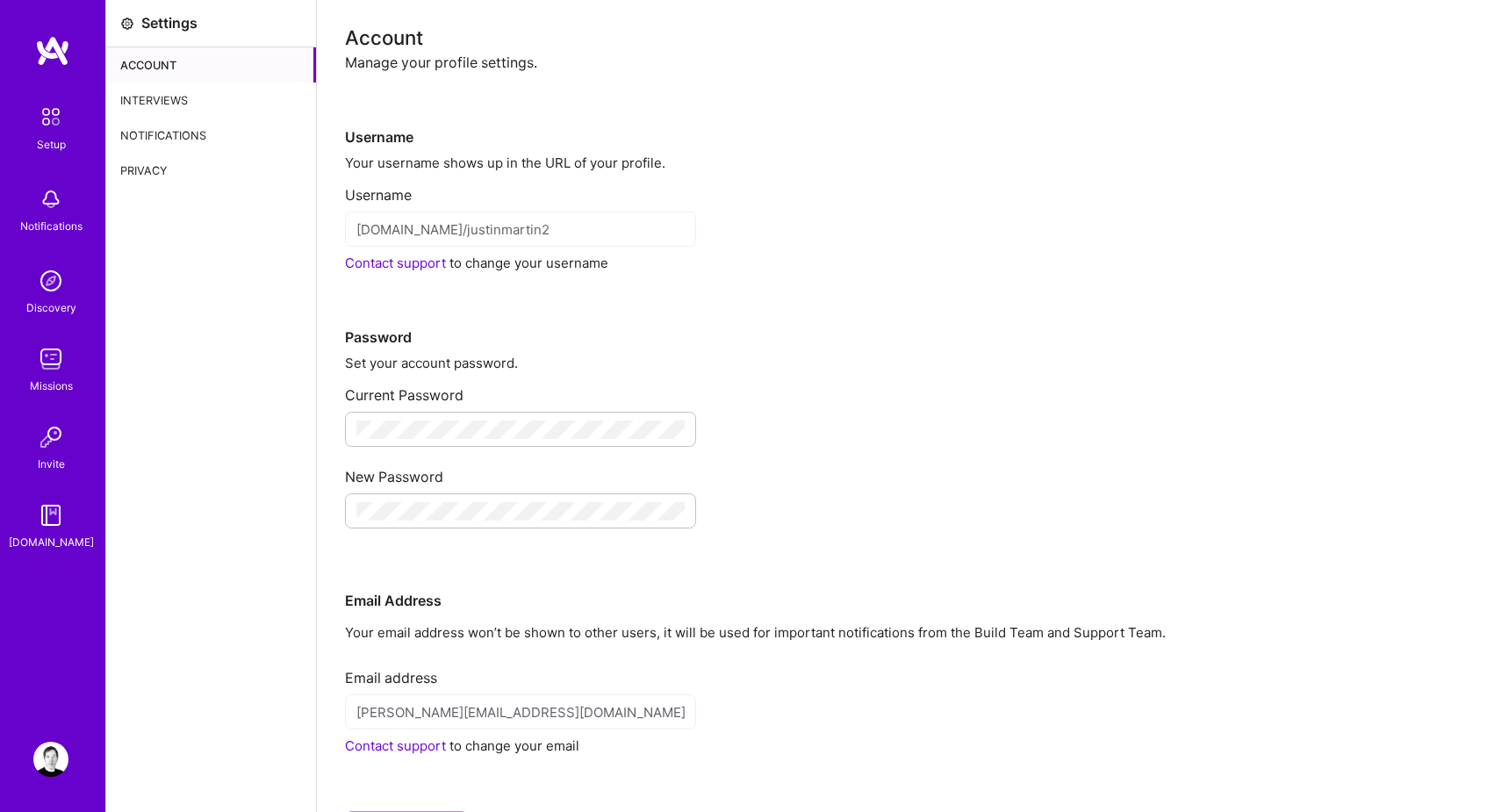
click at [173, 91] on div "Interviews" at bounding box center [211, 100] width 210 height 35
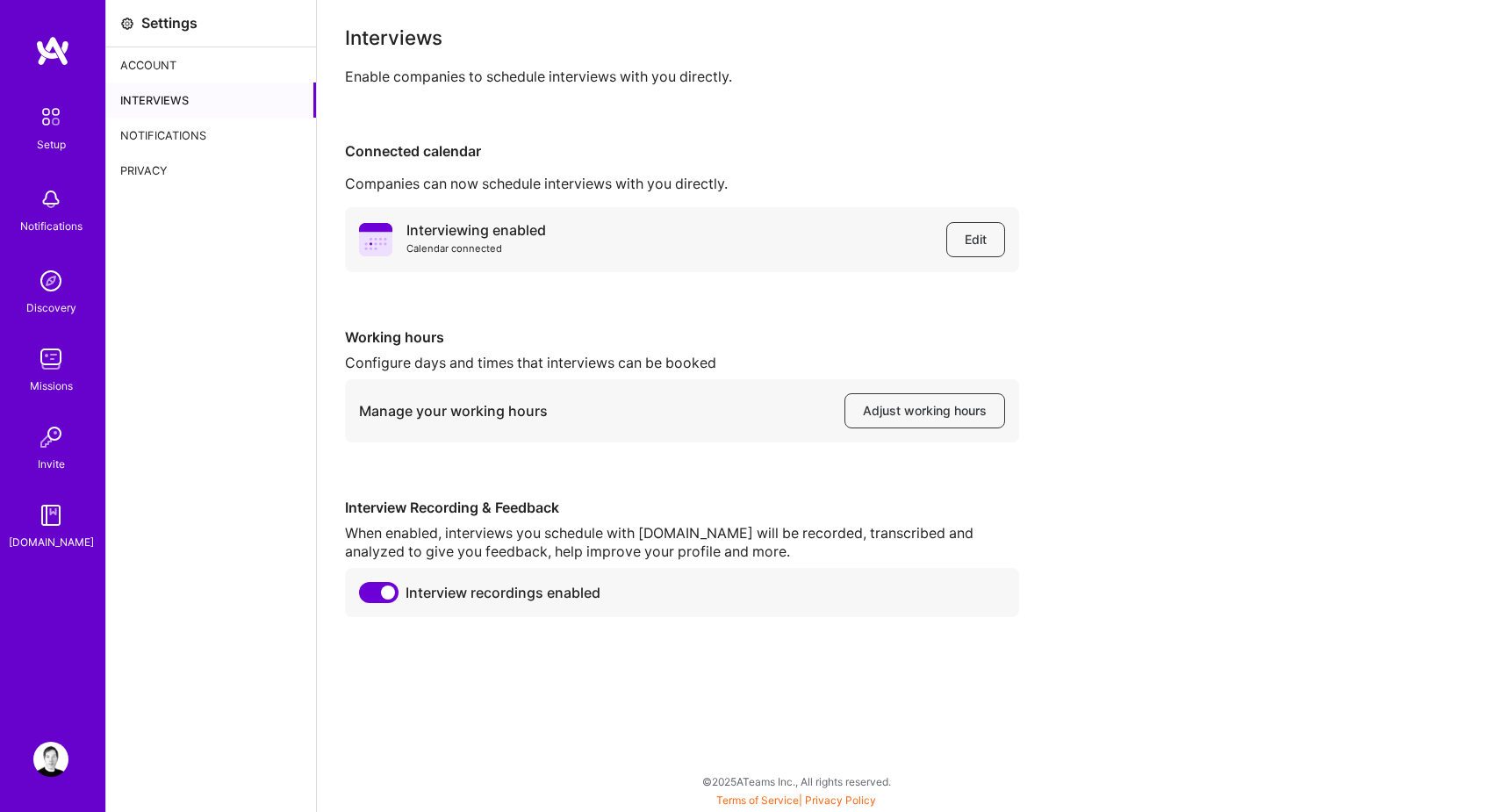
click at [59, 130] on img at bounding box center [51, 116] width 37 height 37
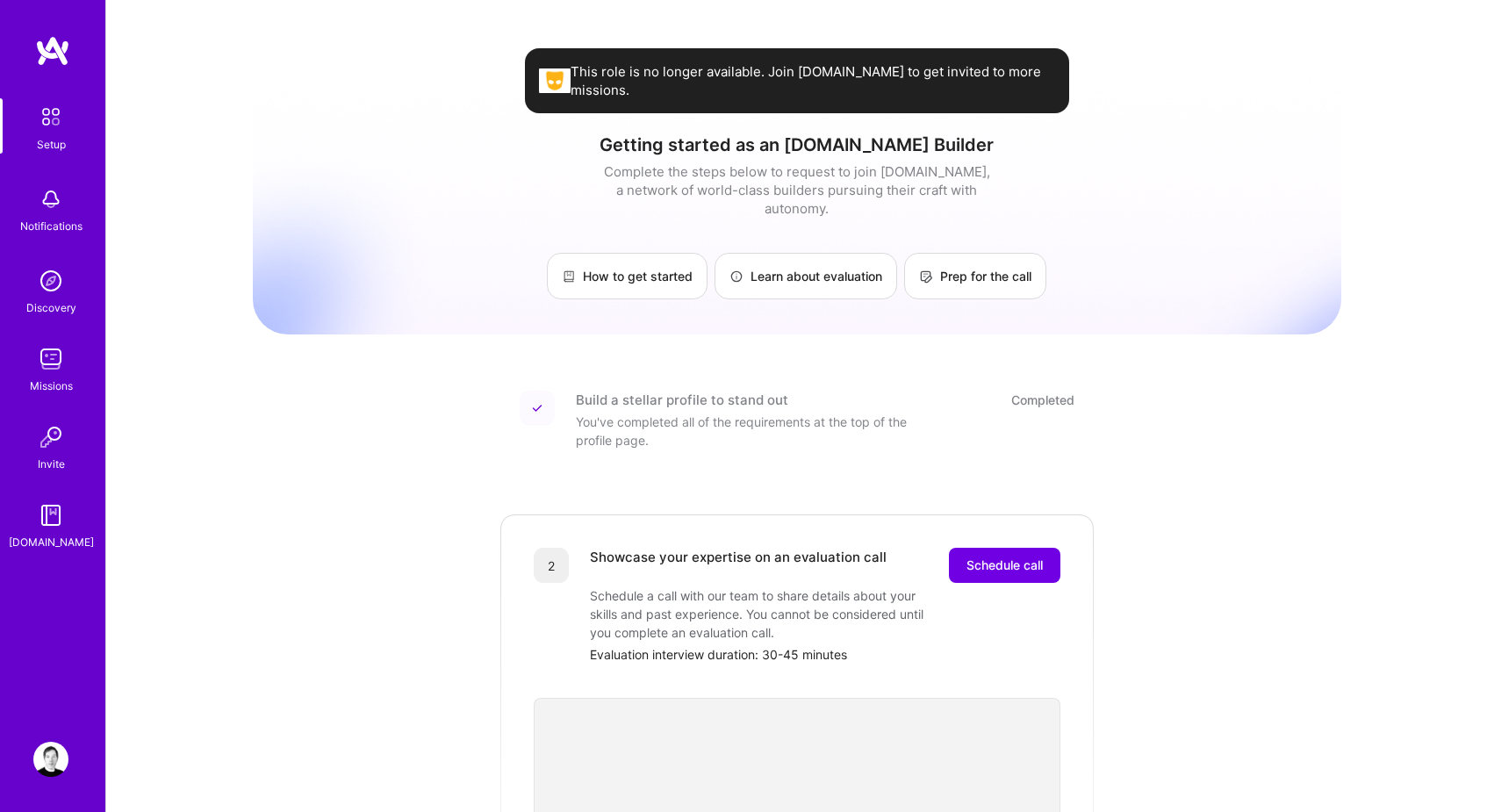
click at [60, 50] on img at bounding box center [52, 51] width 35 height 32
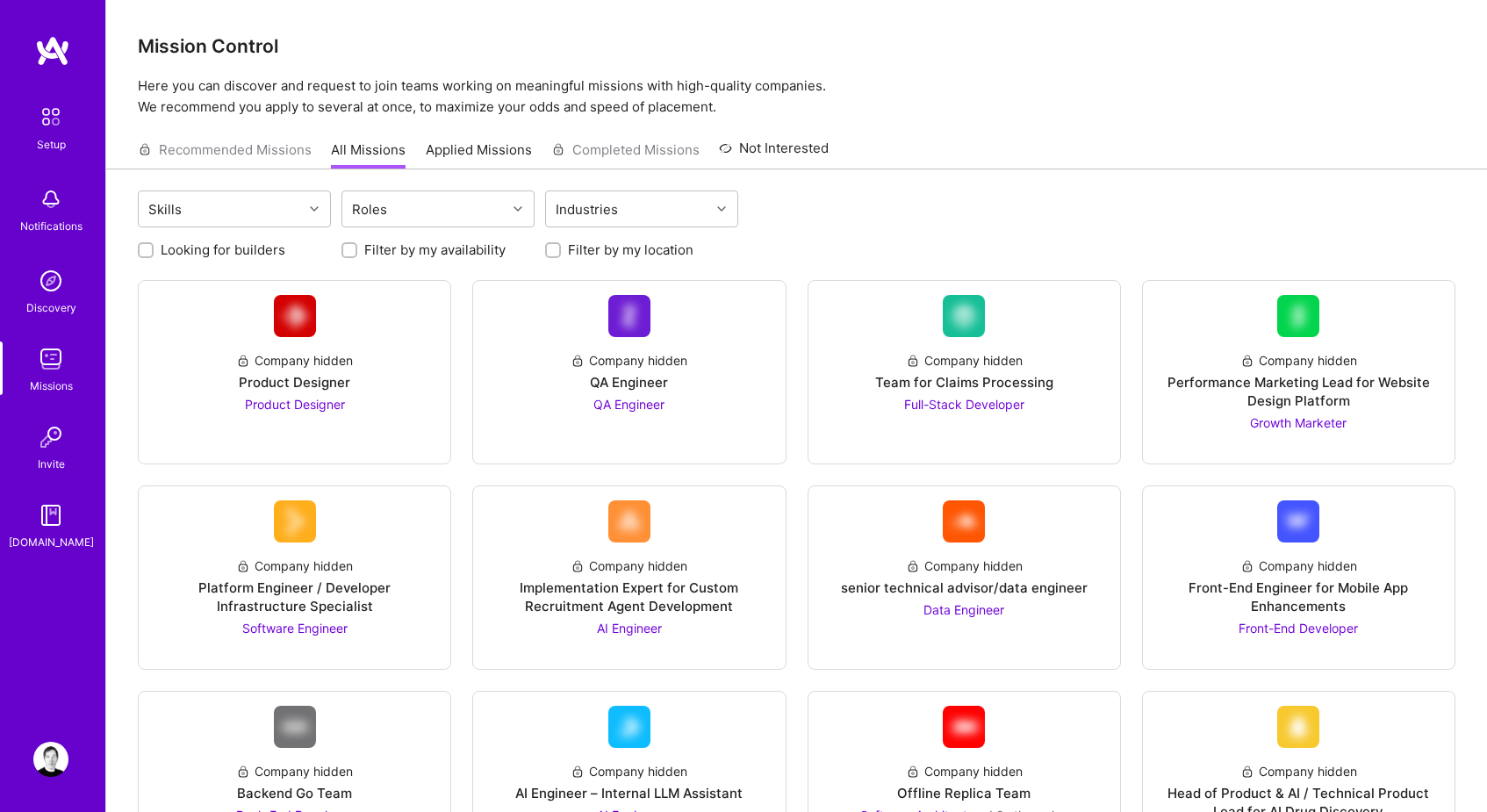
click at [52, 763] on img at bounding box center [51, 758] width 35 height 35
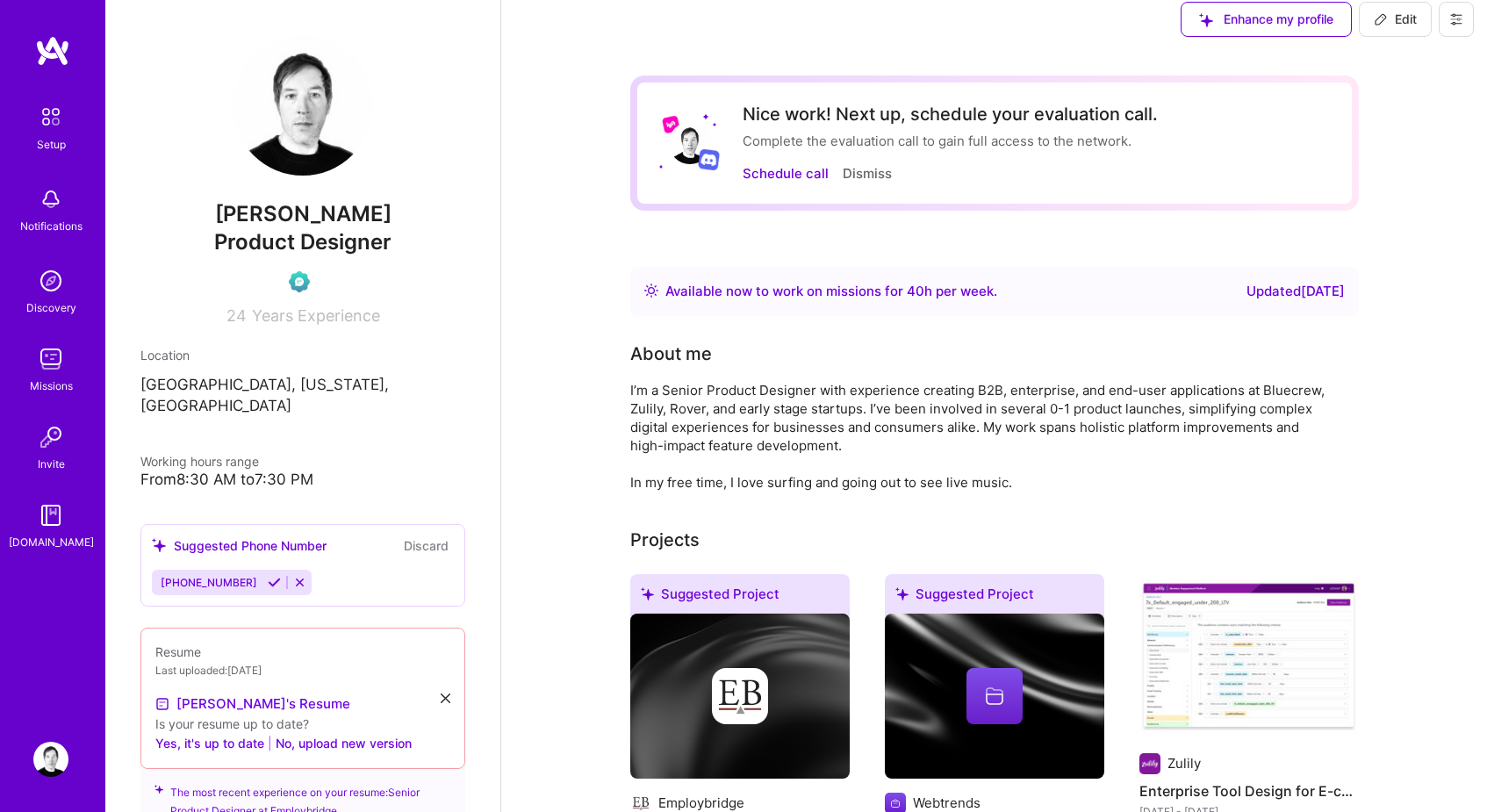
scroll to position [21, 0]
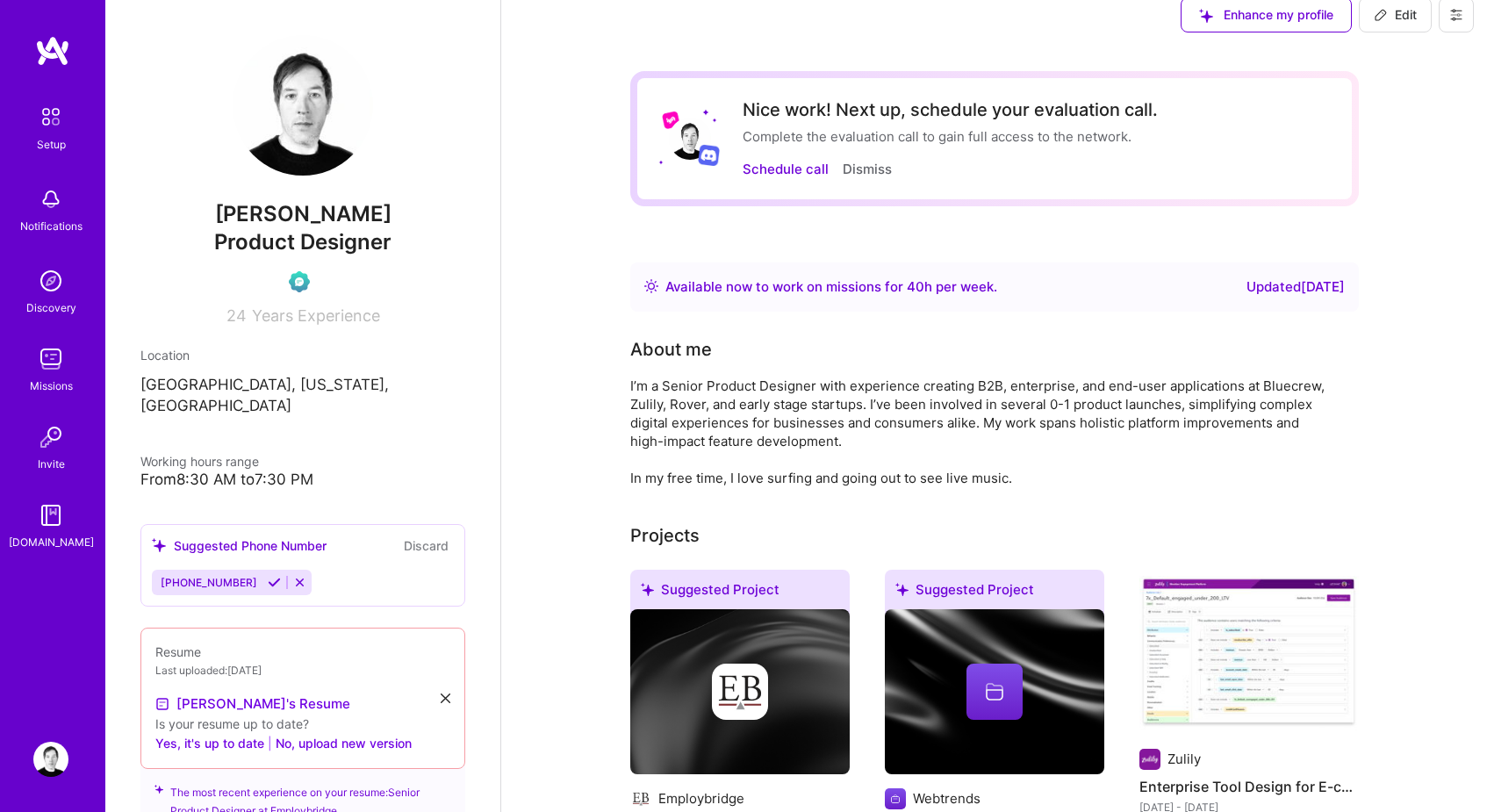
click at [749, 284] on div "Available now to work on missions for 40 h per week ." at bounding box center [831, 287] width 331 height 21
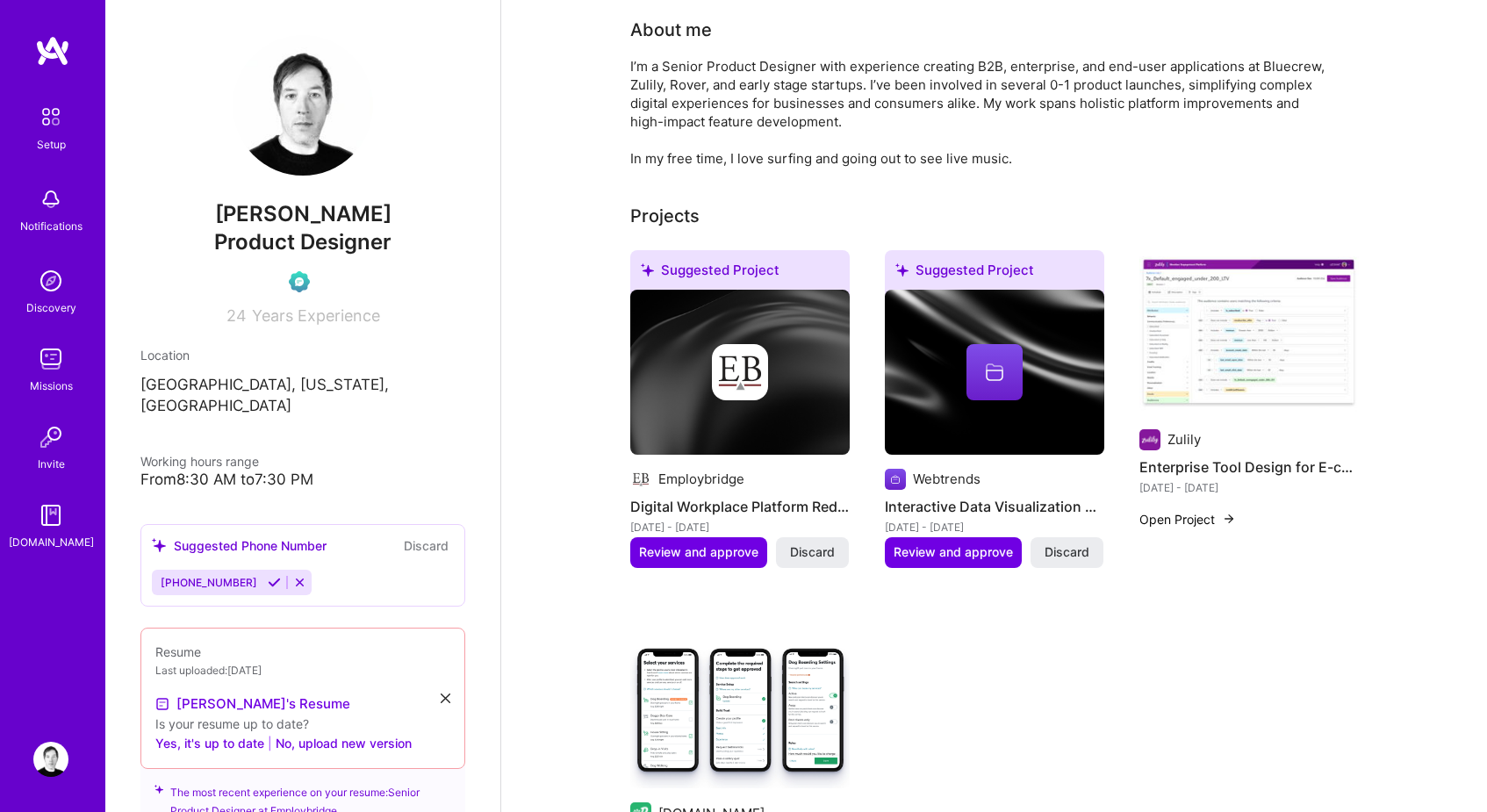
scroll to position [0, 0]
